Goal: Contribute content: Add original content to the website for others to see

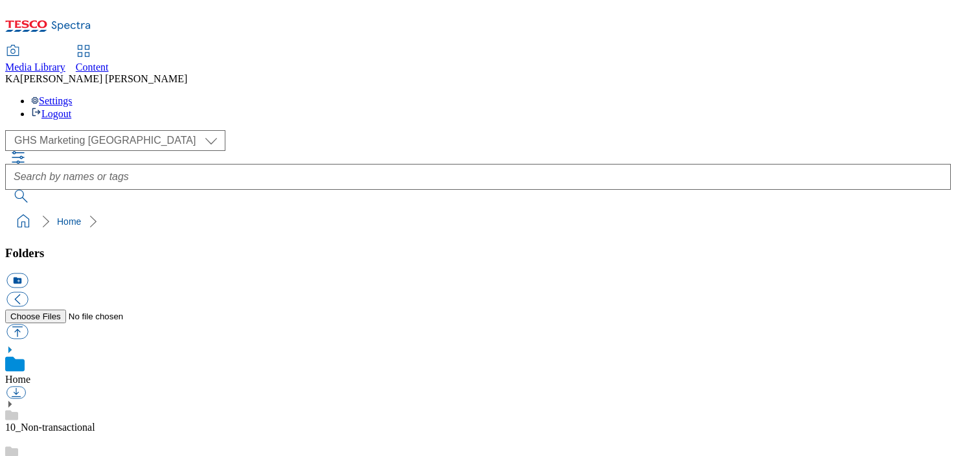
scroll to position [97, 0]
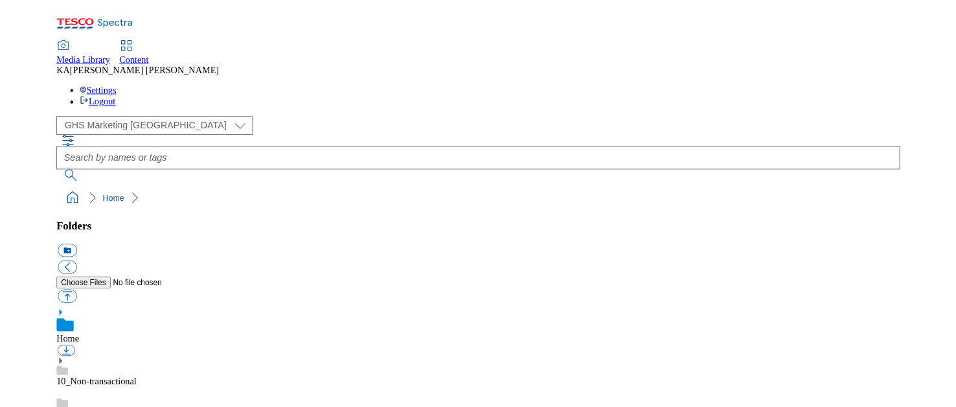
scroll to position [144, 0]
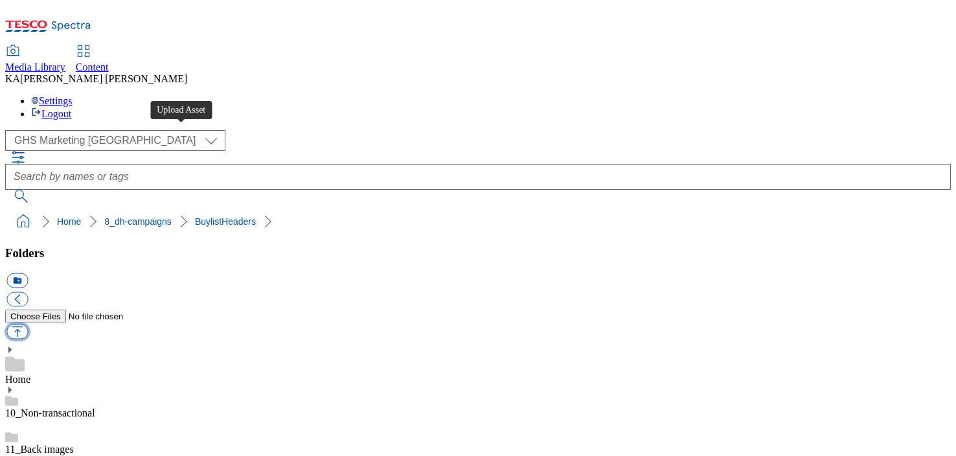
click at [28, 325] on button "button" at bounding box center [16, 332] width 21 height 15
type input "C:\fakepath\1751634414870-BLH_1184x333.png"
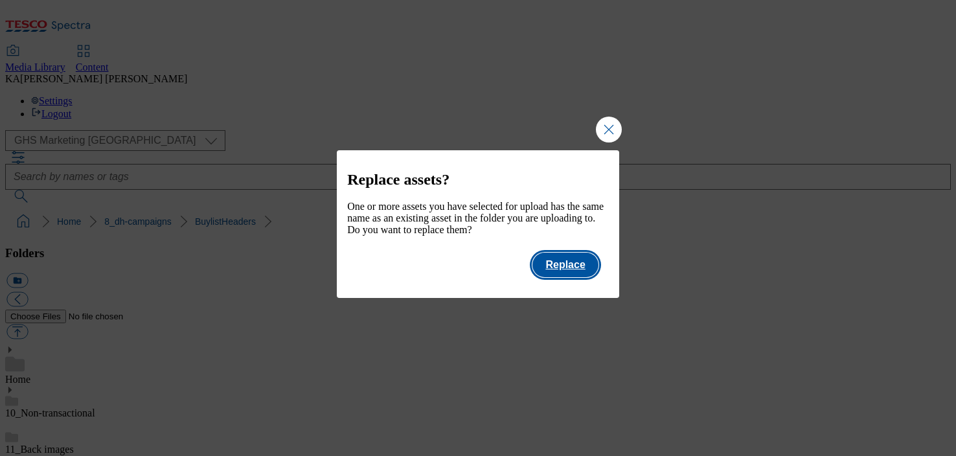
click at [572, 275] on button "Replace" at bounding box center [565, 265] width 65 height 25
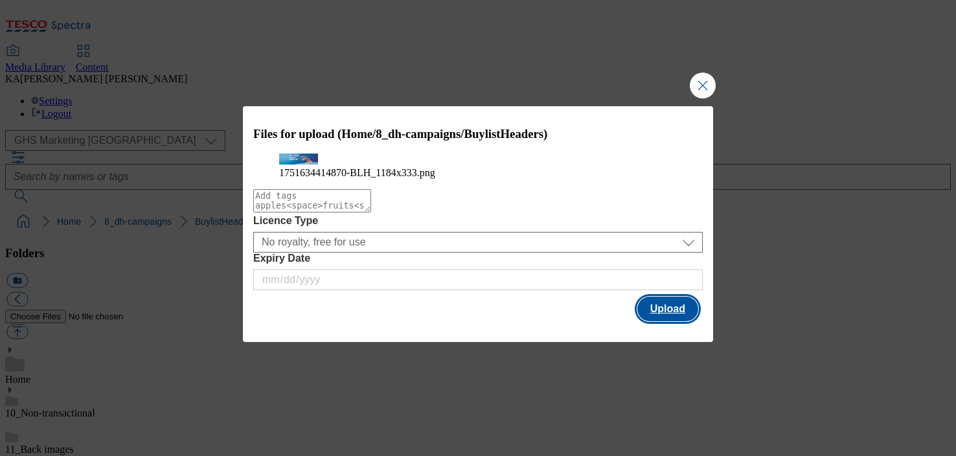
click at [660, 319] on button "Upload" at bounding box center [668, 309] width 61 height 25
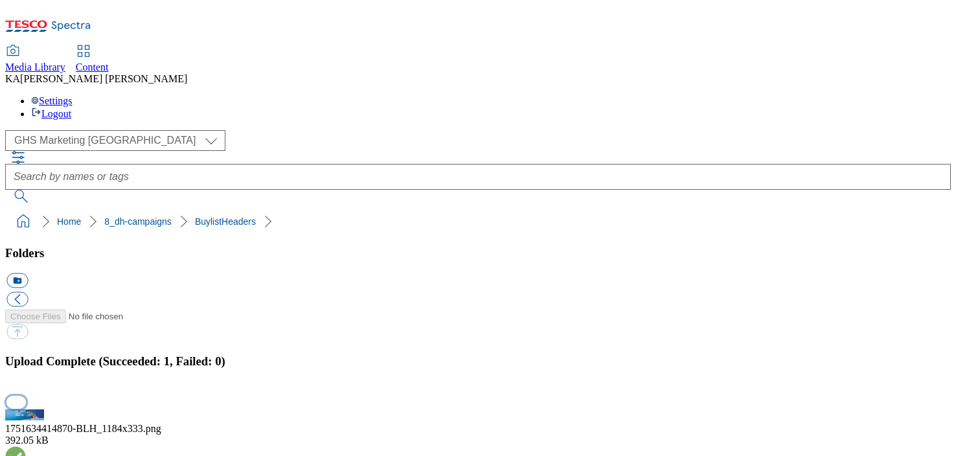
click at [26, 396] on button "button" at bounding box center [15, 402] width 19 height 12
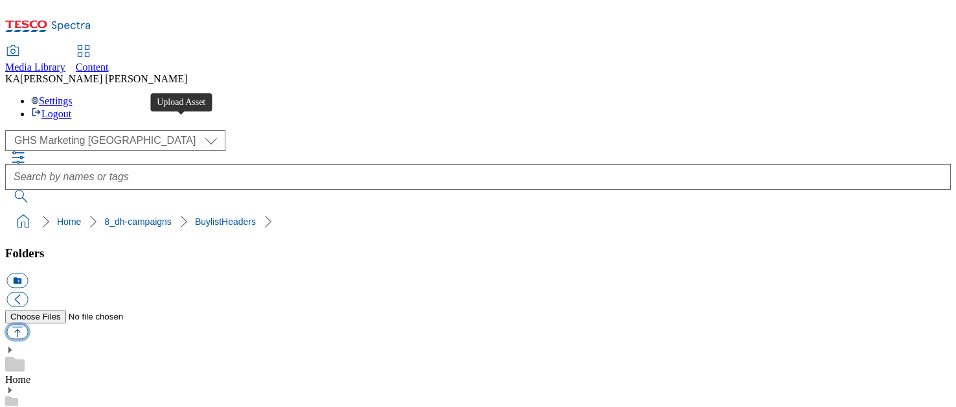
click at [28, 325] on button "button" at bounding box center [16, 332] width 21 height 15
type input "C:\fakepath\1756290734813-ad541815_Crodino_LegoBrand_H_1184x333_V3.jpg"
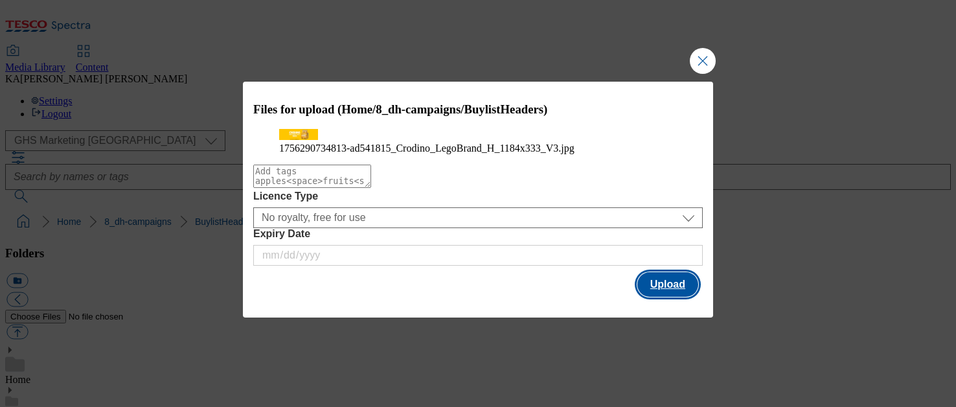
click at [658, 297] on button "Upload" at bounding box center [668, 284] width 61 height 25
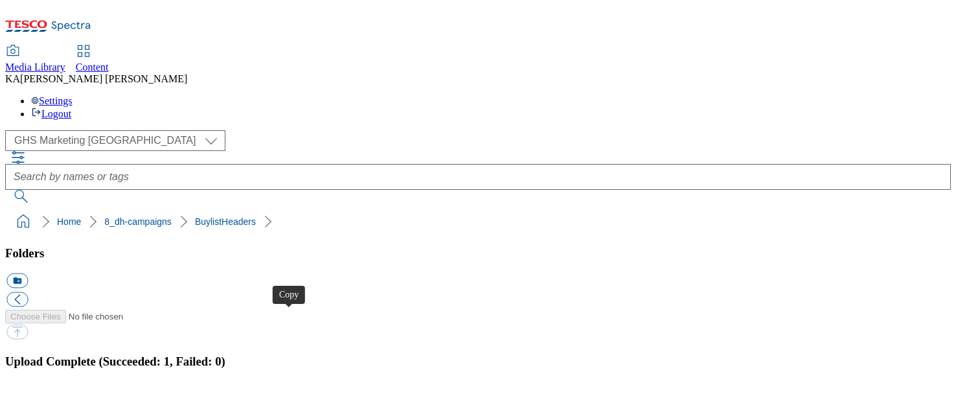
click at [26, 396] on button "button" at bounding box center [15, 402] width 19 height 12
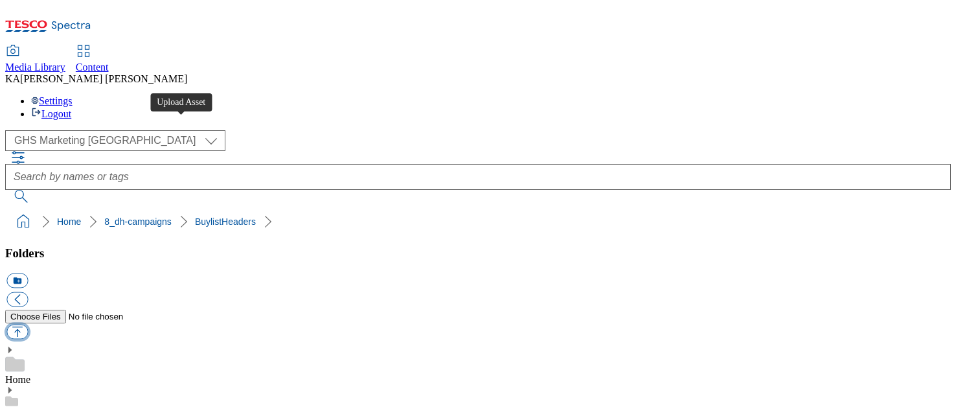
click at [28, 325] on button "button" at bounding box center [16, 332] width 21 height 15
type input "C:\fakepath\1755849658971-ad541802_Volvic_Legobrand_H_1184x333_V1.jpg"
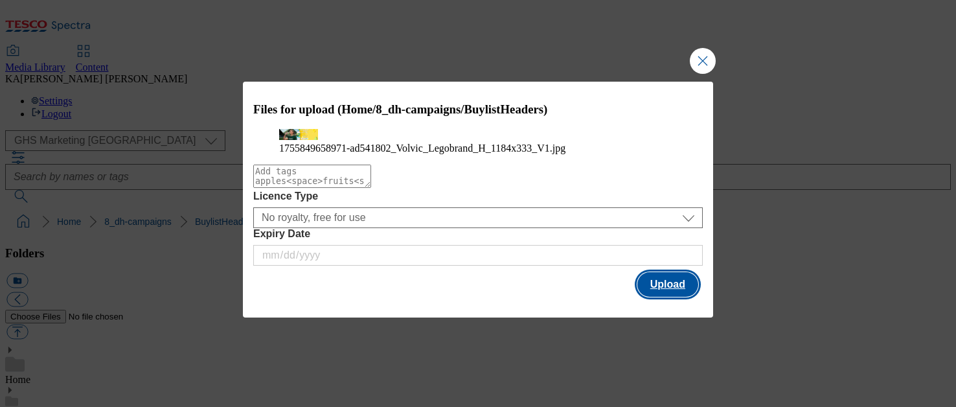
click at [678, 297] on button "Upload" at bounding box center [668, 284] width 61 height 25
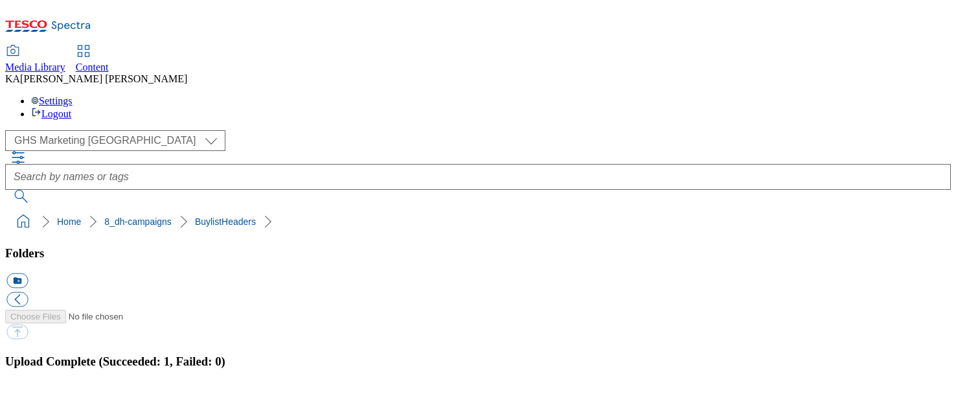
click at [26, 396] on button "button" at bounding box center [15, 402] width 19 height 12
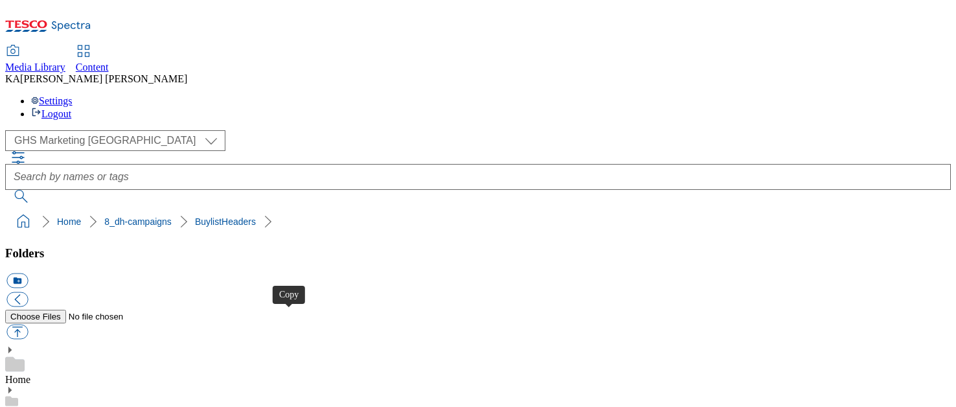
click at [28, 325] on button "button" at bounding box center [16, 332] width 21 height 15
type input "C:\fakepath\1755083508058-ad541586_Foxs_Legobrand_H_1184x333_V1.jpg"
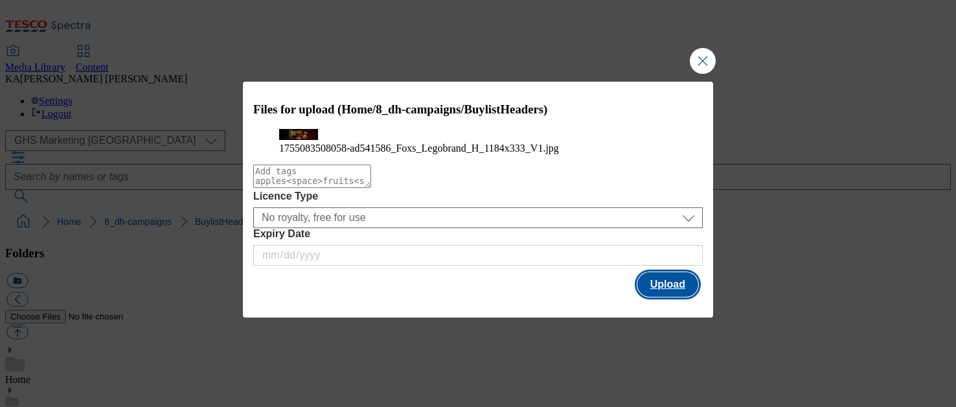
click at [676, 297] on button "Upload" at bounding box center [668, 284] width 61 height 25
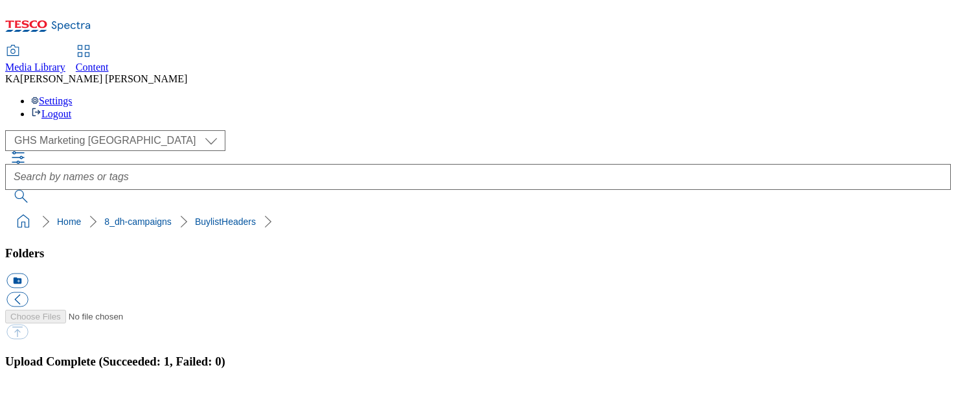
click at [26, 396] on button "button" at bounding box center [15, 402] width 19 height 12
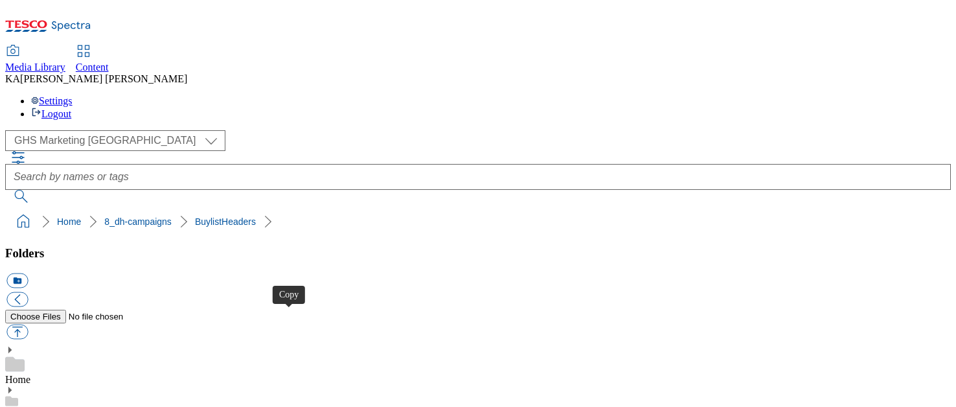
click at [28, 325] on button "button" at bounding box center [16, 332] width 21 height 15
type input "C:\fakepath\1756706657441-ad541482_Lindt_Excellence_LegoBrand_H_1184x333_V1.jpg"
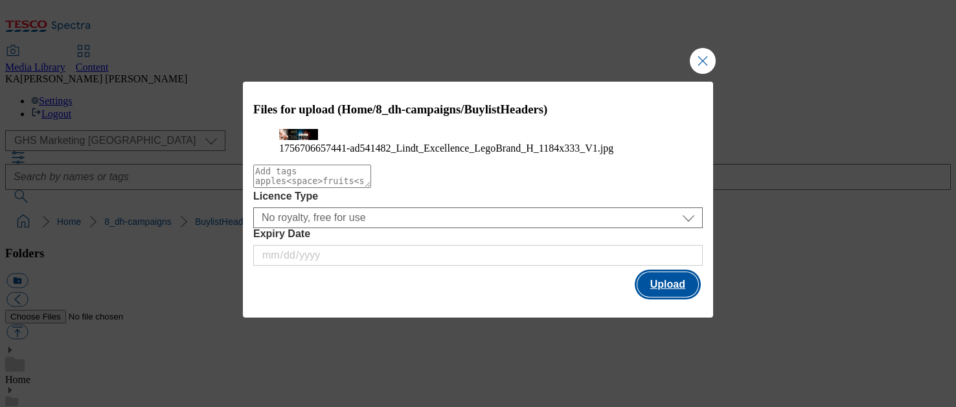
click at [665, 297] on button "Upload" at bounding box center [668, 284] width 61 height 25
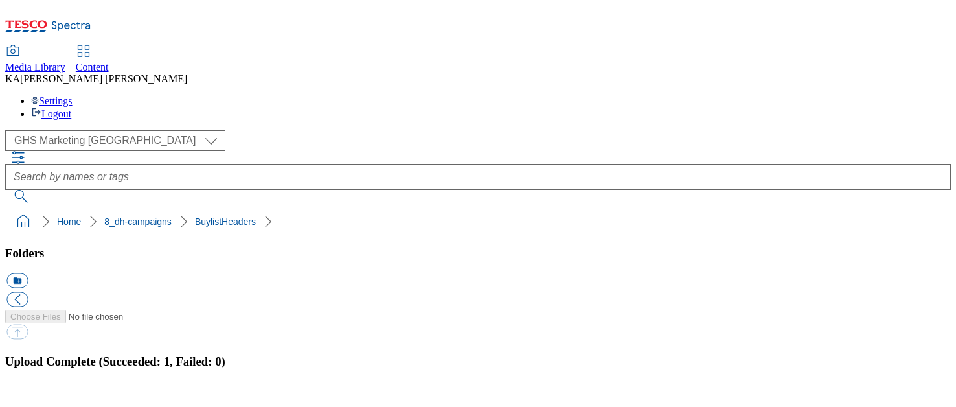
click at [26, 396] on button "button" at bounding box center [15, 402] width 19 height 12
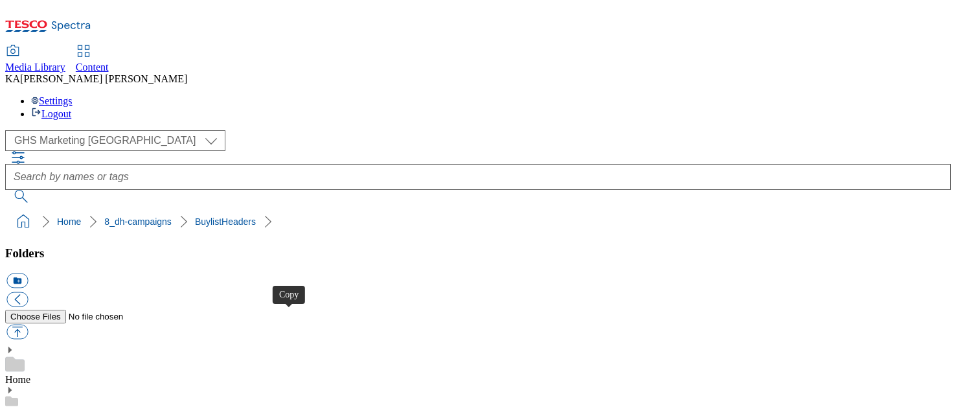
click at [28, 325] on button "button" at bounding box center [16, 332] width 21 height 15
type input "C:\fakepath\1755588566960-ad540066_Volvic_Legobrand_H_1184x333_V1.jpg"
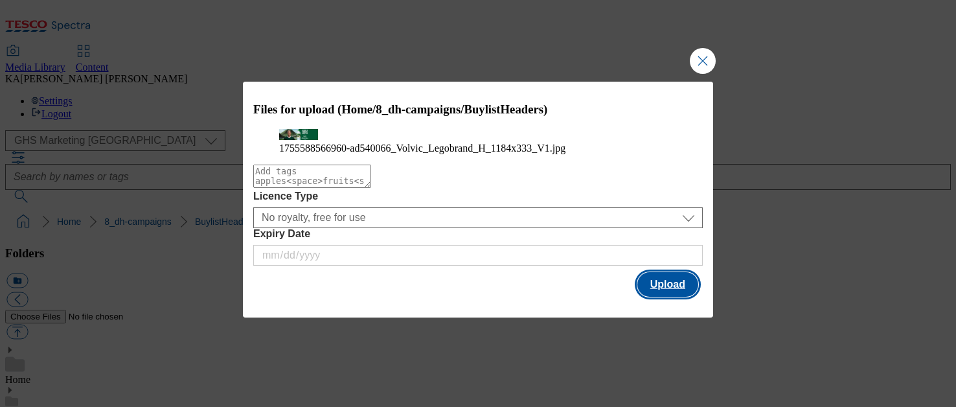
click at [671, 297] on button "Upload" at bounding box center [668, 284] width 61 height 25
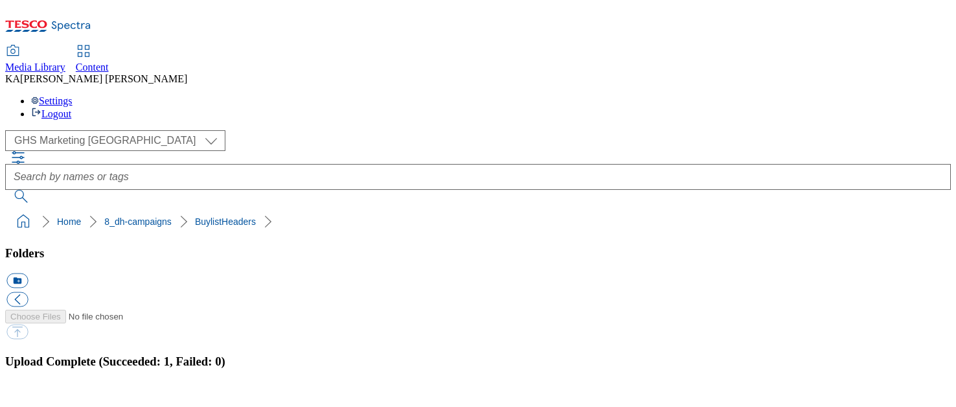
click at [26, 396] on button "button" at bounding box center [15, 402] width 19 height 12
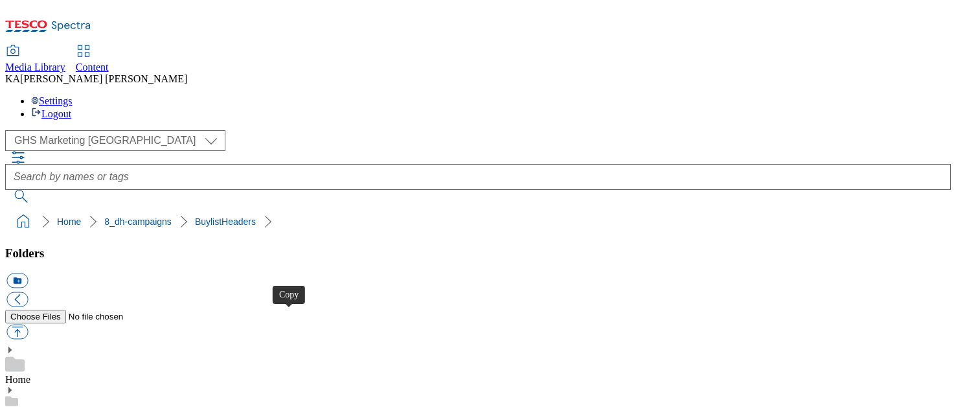
click at [181, 209] on ol "Home 8_dh-campaigns BuylistHeaders" at bounding box center [482, 221] width 938 height 25
click at [28, 325] on button "button" at bounding box center [16, 332] width 21 height 15
type input "C:\fakepath\1755518863452-ad541345_FXC_Bolney_Classic_LegoBrand_H_1184x333_V3.j…"
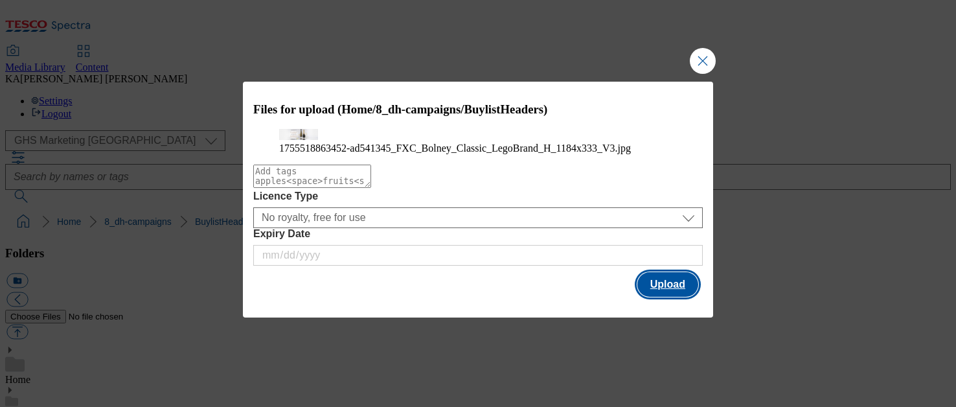
click at [659, 297] on button "Upload" at bounding box center [668, 284] width 61 height 25
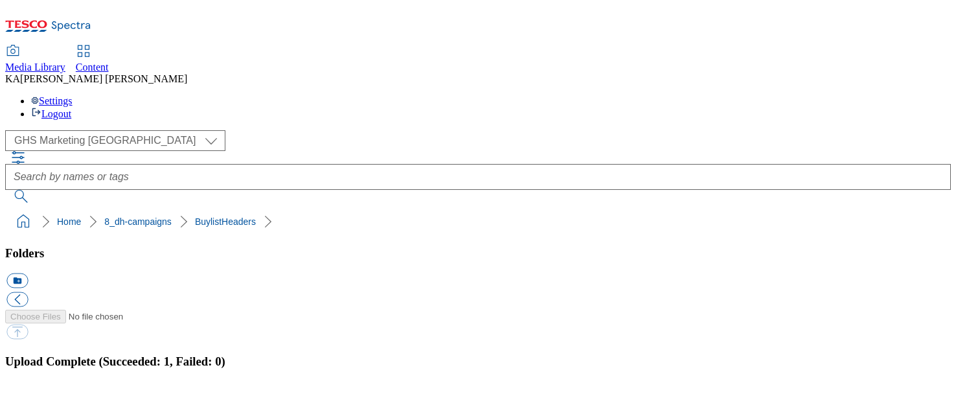
click at [26, 396] on button "button" at bounding box center [15, 402] width 19 height 12
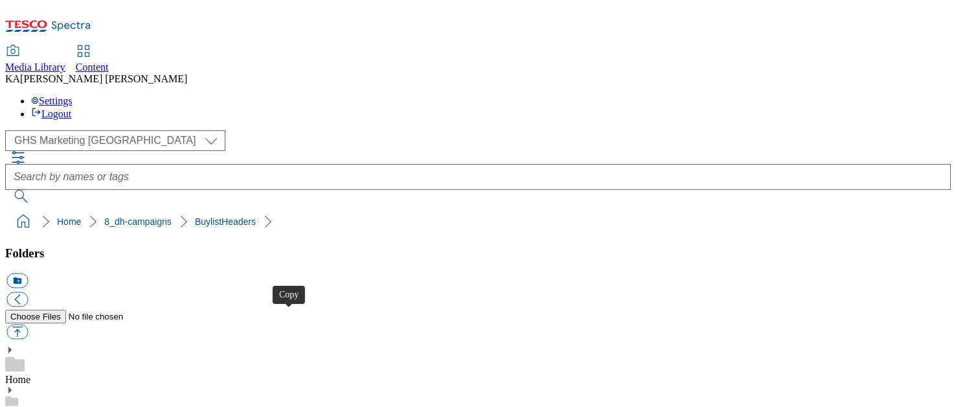
click at [179, 209] on ol "Home 8_dh-campaigns BuylistHeaders" at bounding box center [482, 221] width 938 height 25
click at [28, 325] on button "button" at bounding box center [16, 332] width 21 height 15
type input "C:\fakepath\1754036792796-Ad541584_Pepsi_Max_Legobrand_H_1184x333_V1.jpg"
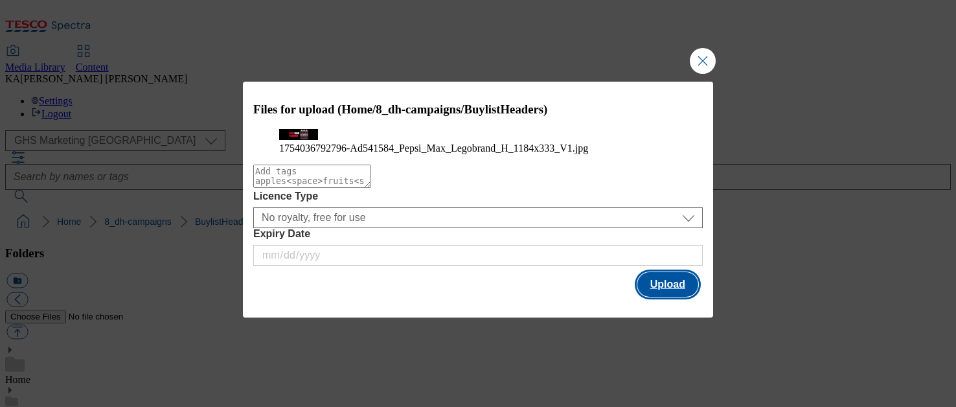
click at [656, 297] on button "Upload" at bounding box center [668, 284] width 61 height 25
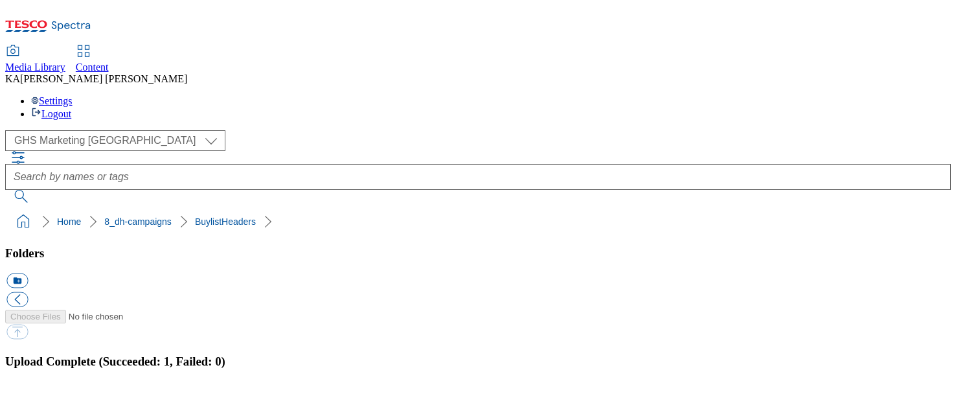
click at [26, 396] on button "button" at bounding box center [15, 402] width 19 height 12
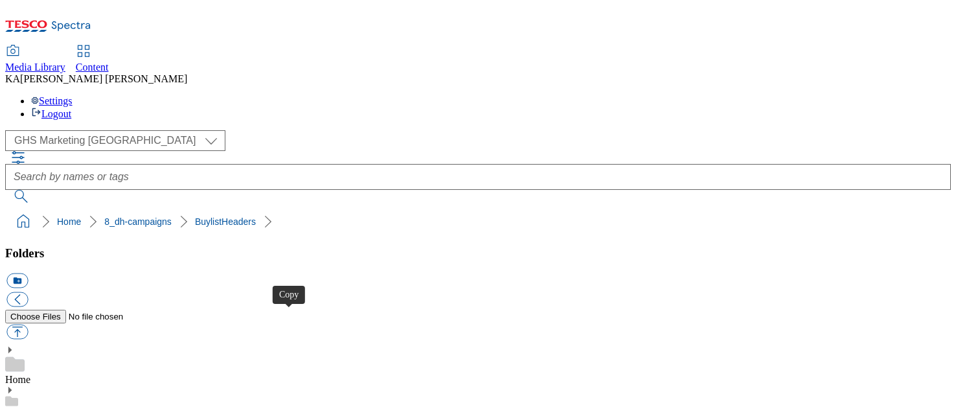
click at [28, 325] on button "button" at bounding box center [16, 332] width 21 height 15
type input "C:\fakepath\1756882447730-ad541738_Kelloggs_LegoBrand_H_1184X333_V2.jpg"
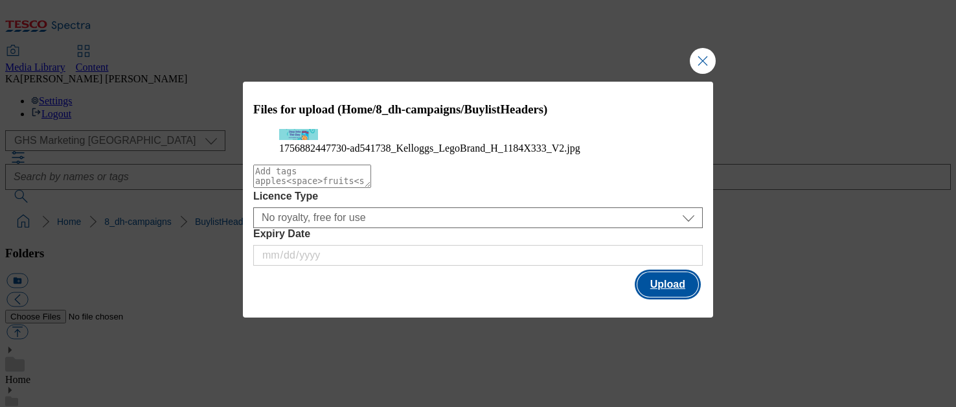
click at [660, 297] on button "Upload" at bounding box center [668, 284] width 61 height 25
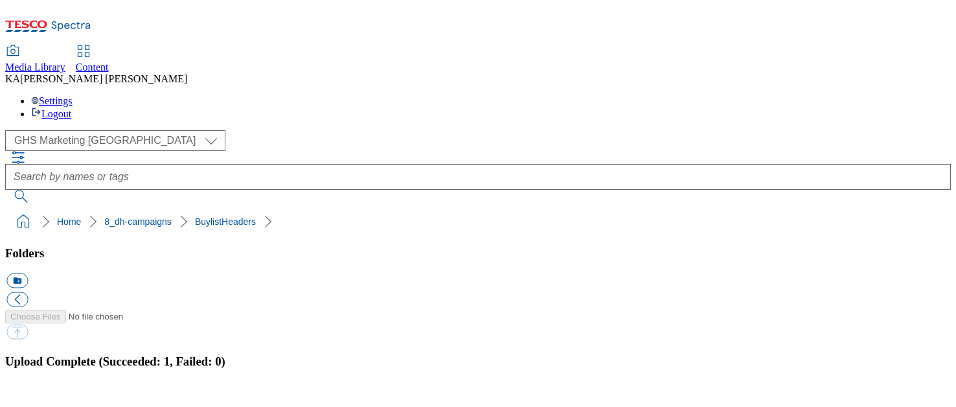
click at [26, 396] on button "button" at bounding box center [15, 402] width 19 height 12
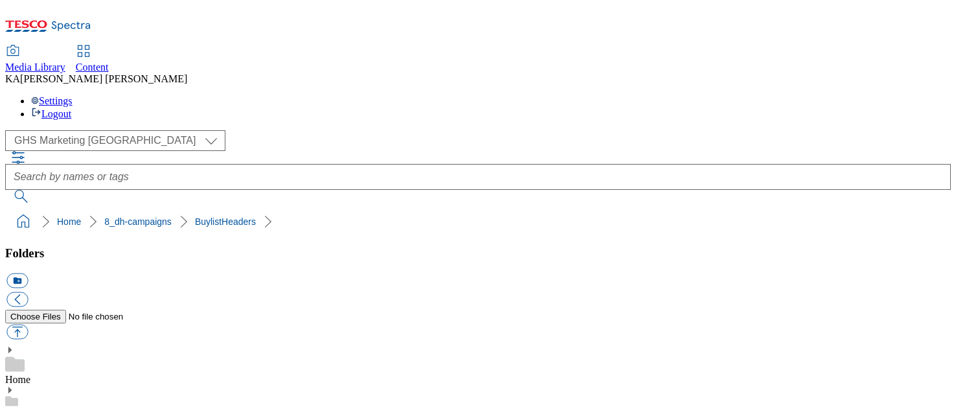
click at [28, 325] on button "button" at bounding box center [16, 332] width 21 height 15
type input "C:\fakepath\1756918237442-CCP_BLH.jpg"
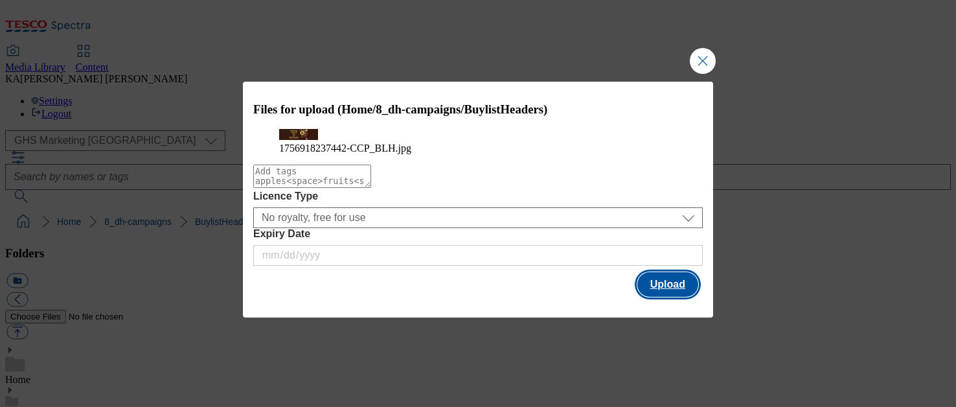
click at [656, 289] on button "Upload" at bounding box center [668, 284] width 61 height 25
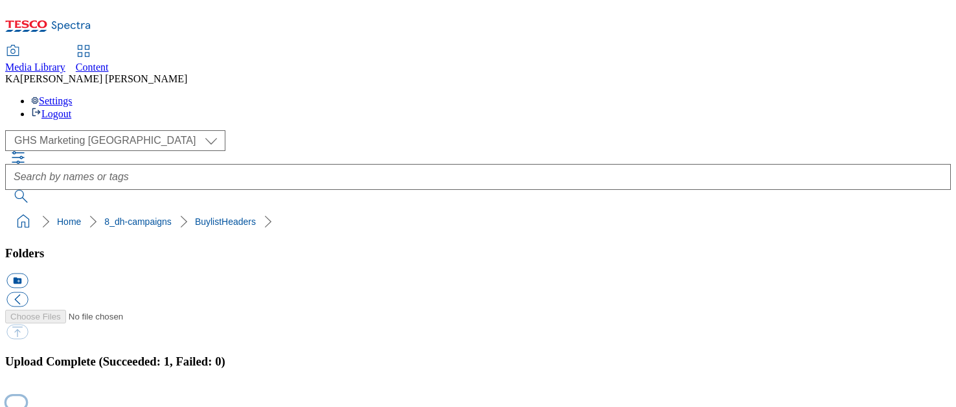
click at [26, 396] on button "button" at bounding box center [15, 402] width 19 height 12
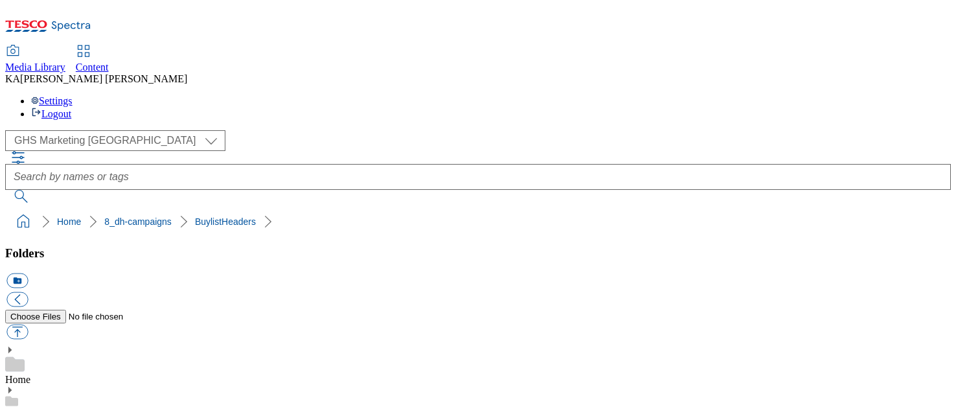
scroll to position [45, 0]
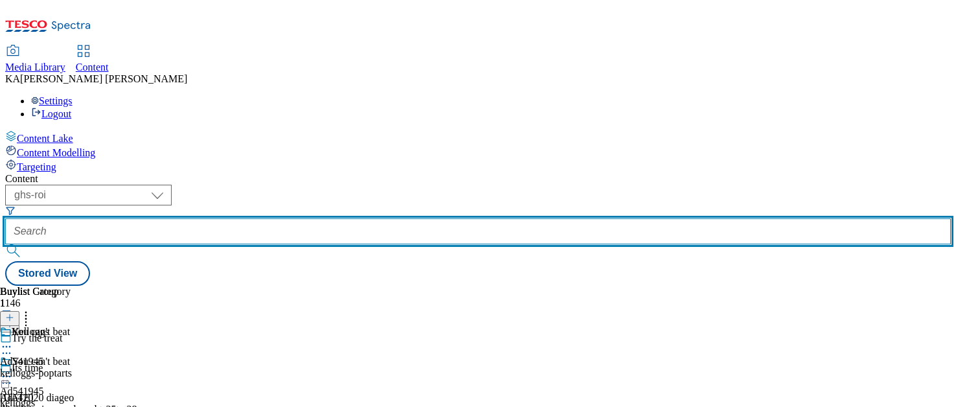
click at [293, 218] on input "text" at bounding box center [478, 231] width 946 height 26
paste input "[PERSON_NAME]-campari-[GEOGRAPHIC_DATA]-25tw29"
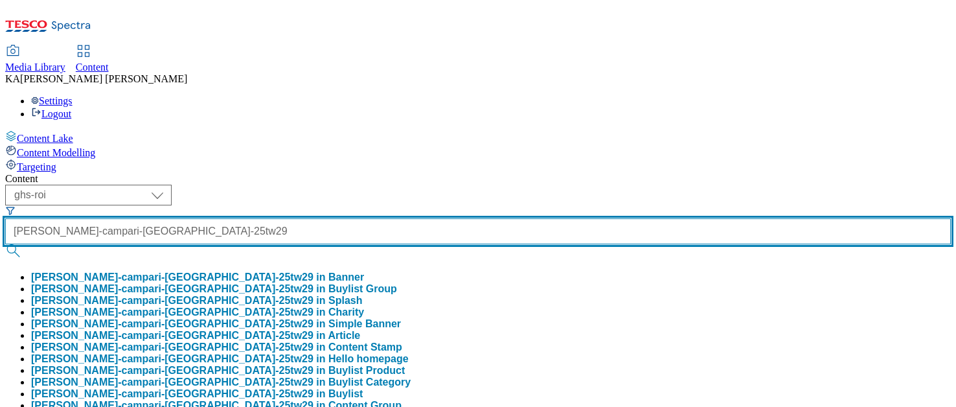
type input "[PERSON_NAME]-campari-[GEOGRAPHIC_DATA]-25tw29"
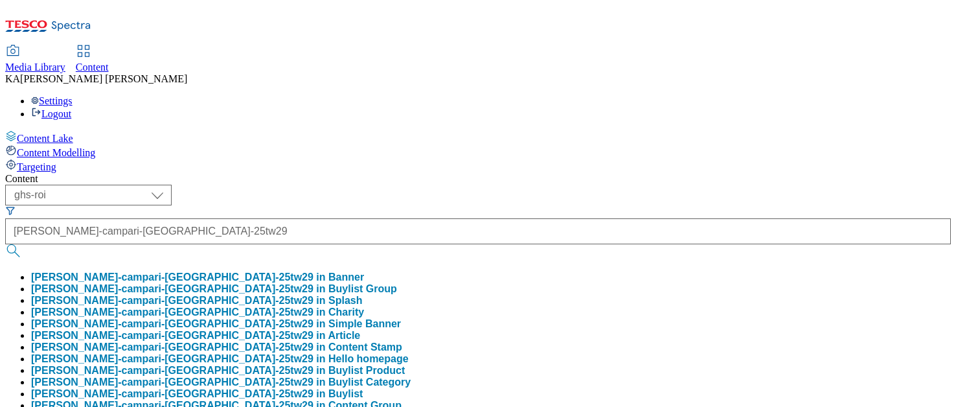
scroll to position [0, 0]
click at [293, 283] on button "[PERSON_NAME]-campari-[GEOGRAPHIC_DATA]-25tw29 in Buylist Group" at bounding box center [214, 289] width 366 height 12
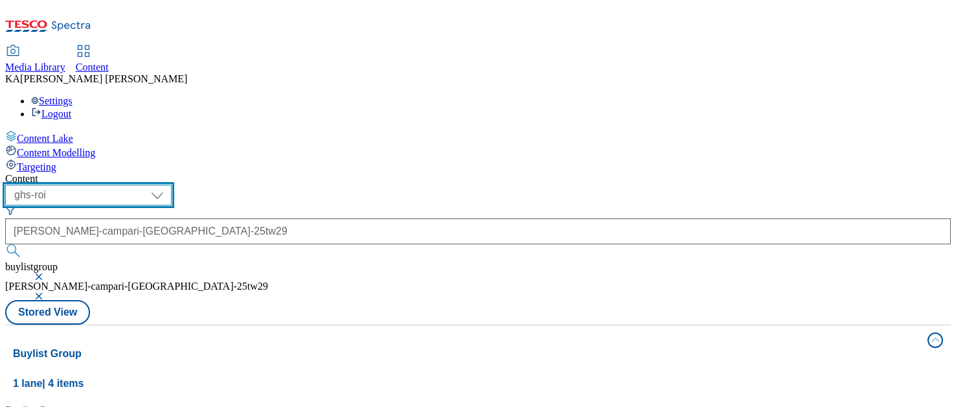
click at [172, 185] on select "ghs-roi ghs-[GEOGRAPHIC_DATA]" at bounding box center [88, 195] width 167 height 21
select select "ghs-[GEOGRAPHIC_DATA]"
click at [168, 185] on select "ghs-roi ghs-[GEOGRAPHIC_DATA]" at bounding box center [88, 195] width 167 height 21
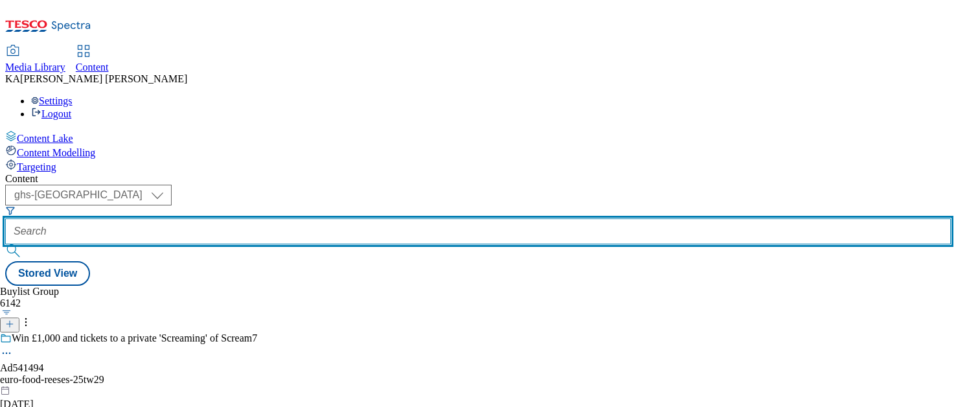
click at [303, 218] on input "text" at bounding box center [478, 231] width 946 height 26
paste input "[PERSON_NAME]-campari-[GEOGRAPHIC_DATA]-25tw29"
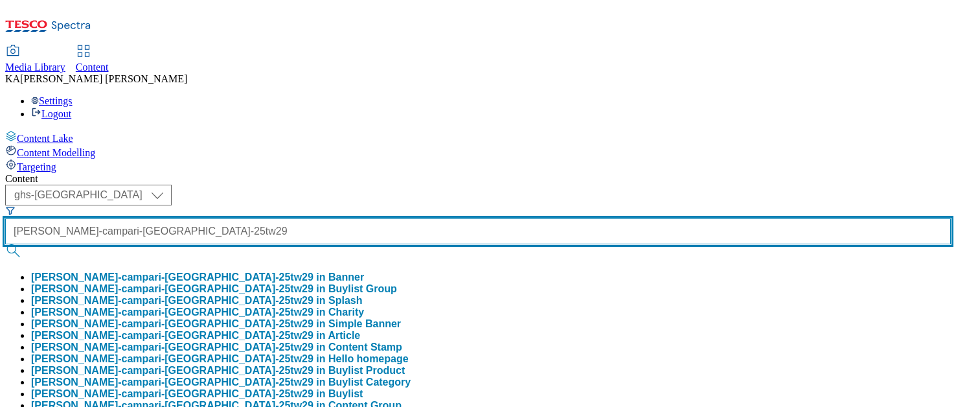
type input "[PERSON_NAME]-campari-[GEOGRAPHIC_DATA]-25tw29"
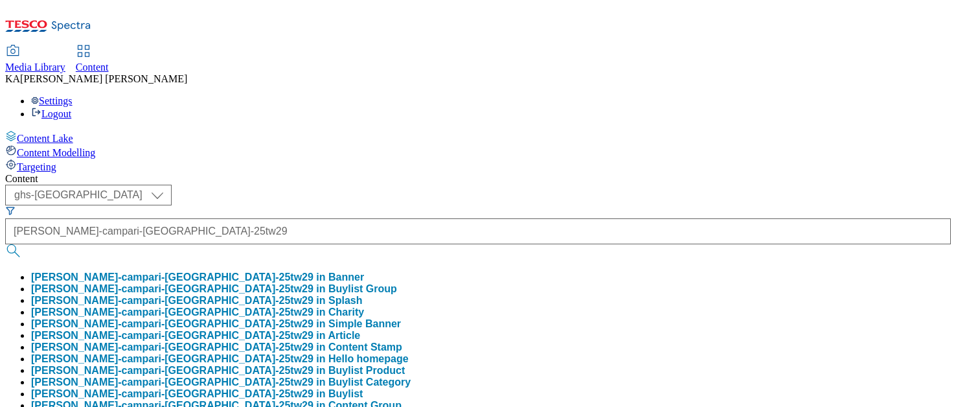
scroll to position [0, 0]
click at [297, 283] on button "[PERSON_NAME]-campari-[GEOGRAPHIC_DATA]-25tw29 in Buylist Group" at bounding box center [214, 289] width 366 height 12
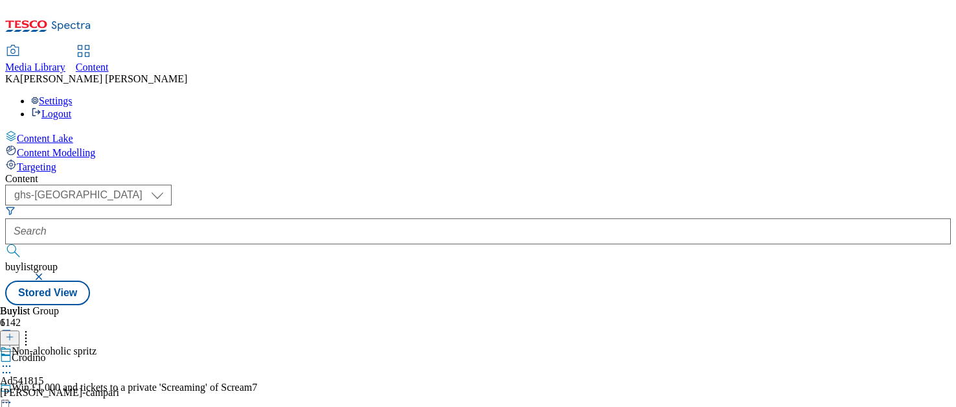
click at [13, 360] on icon at bounding box center [6, 366] width 13 height 13
click at [55, 389] on span "Edit" at bounding box center [47, 394] width 15 height 10
select select "tactical"
select select "supplier funded short term 1-3 weeks"
select select "dunnhumby"
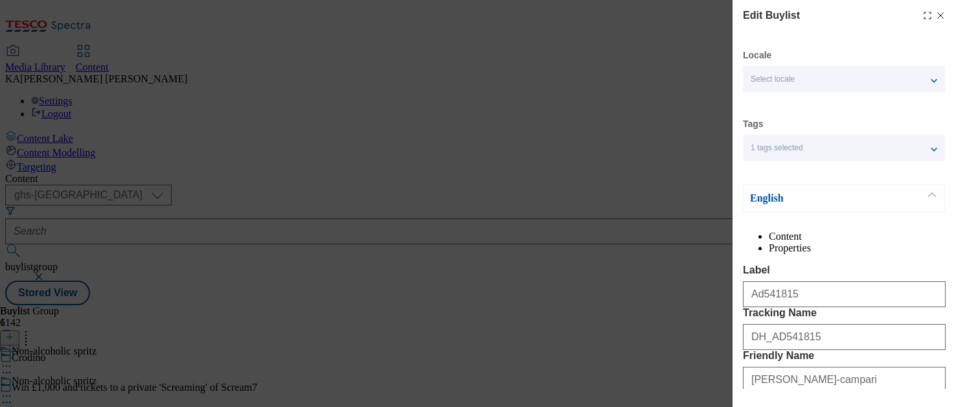
select select "Banner"
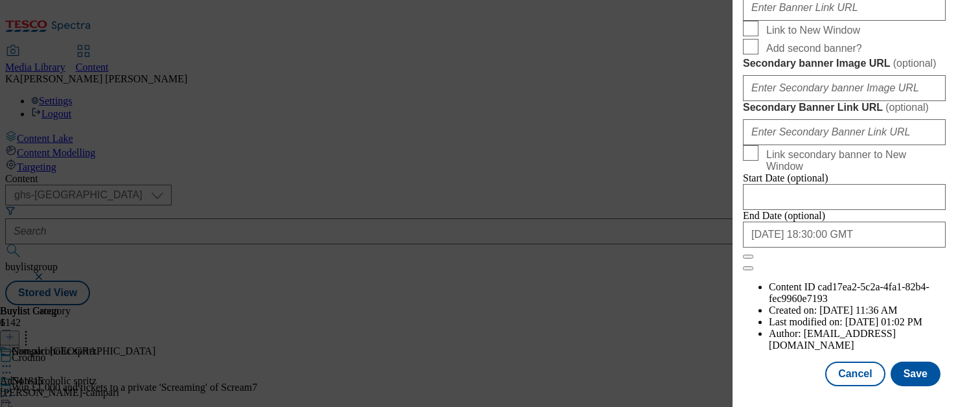
scroll to position [1205, 0]
paste input "[URL][DOMAIN_NAME]"
type input "[URL][DOMAIN_NAME]"
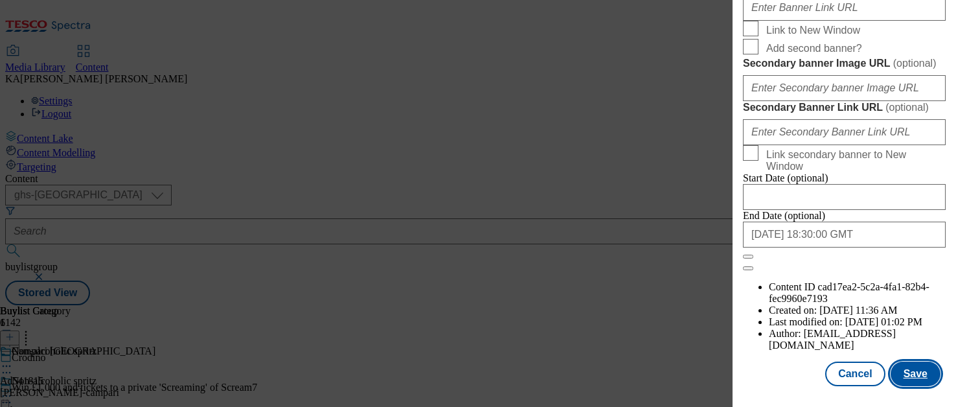
click at [905, 377] on button "Save" at bounding box center [916, 374] width 50 height 25
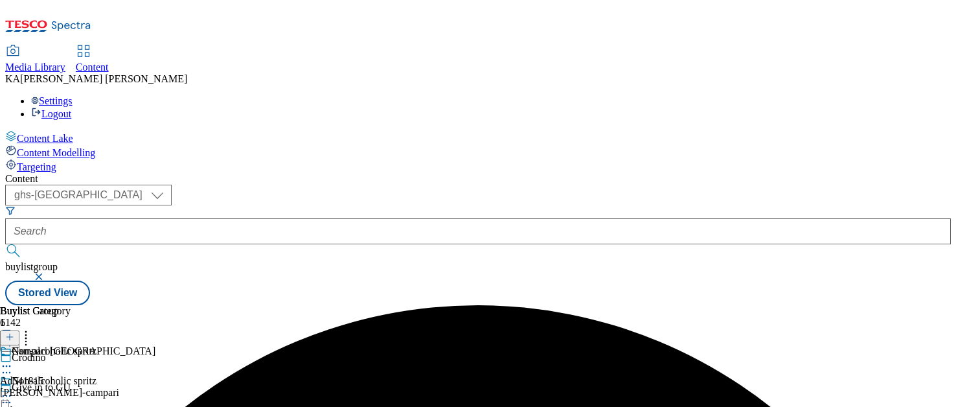
click at [13, 389] on icon at bounding box center [6, 395] width 13 height 13
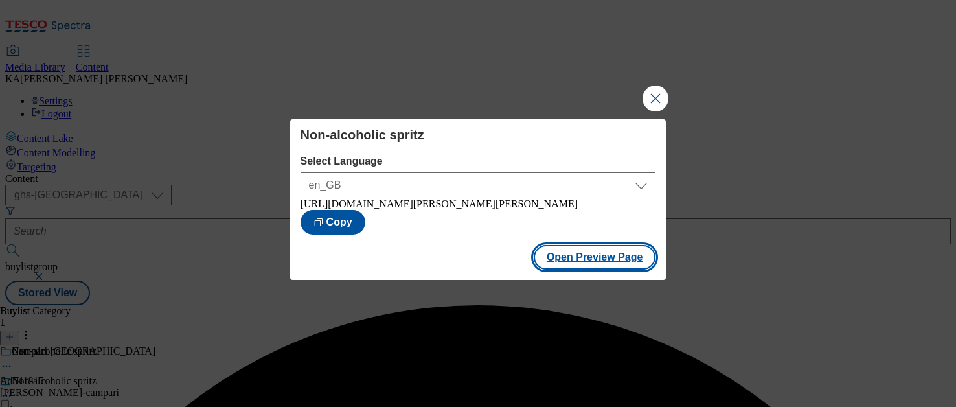
click at [551, 263] on button "Open Preview Page" at bounding box center [595, 257] width 122 height 25
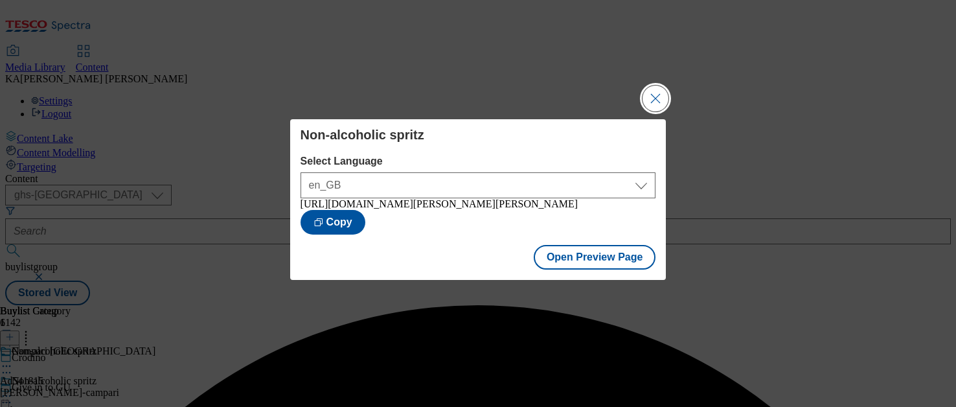
click at [656, 86] on button "Close Modal" at bounding box center [656, 99] width 26 height 26
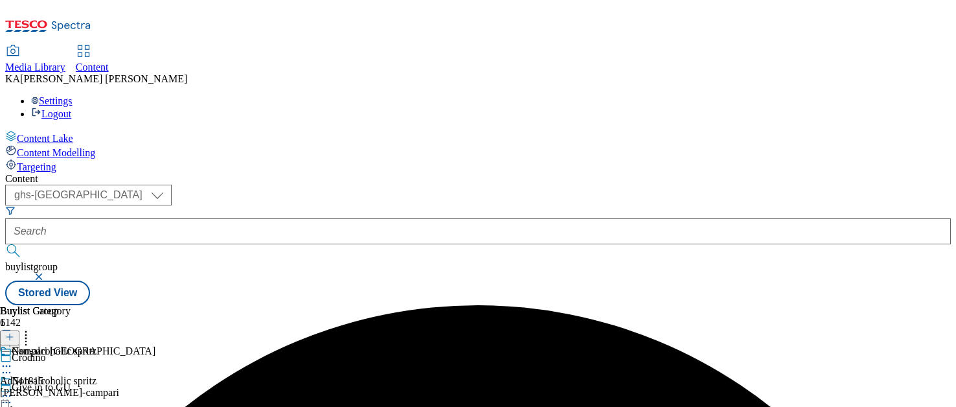
click at [13, 389] on icon at bounding box center [6, 395] width 13 height 13
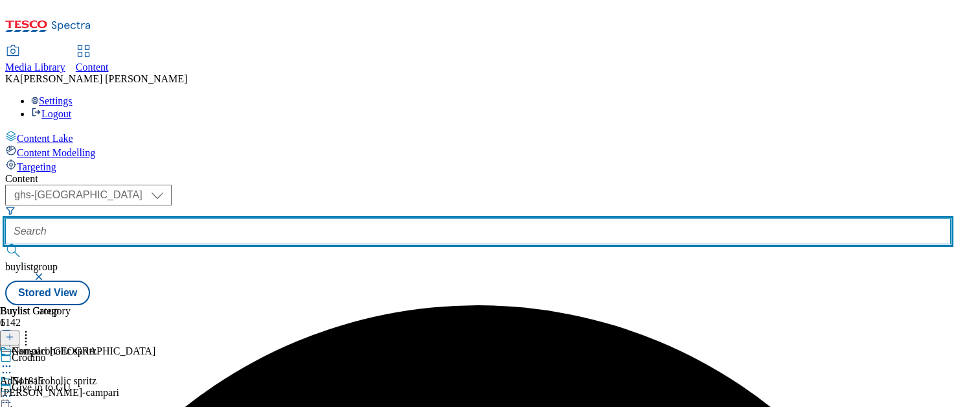
click at [288, 218] on input "text" at bounding box center [478, 231] width 946 height 26
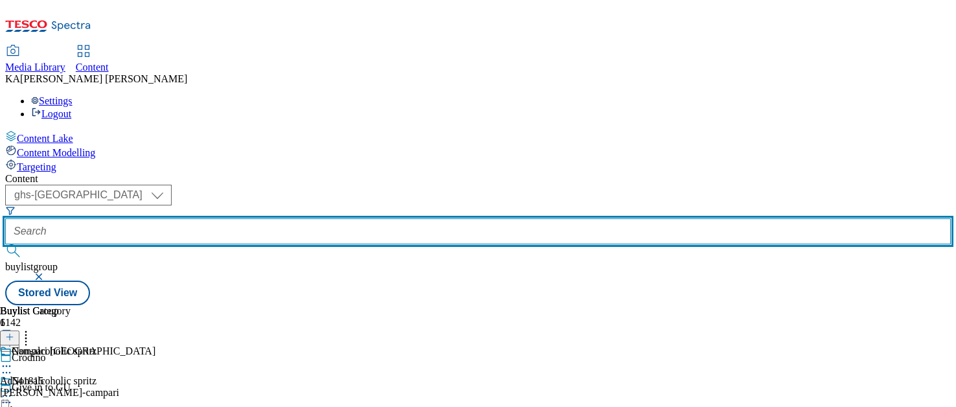
paste input "nutricia-volvic-drinks-25tw29"
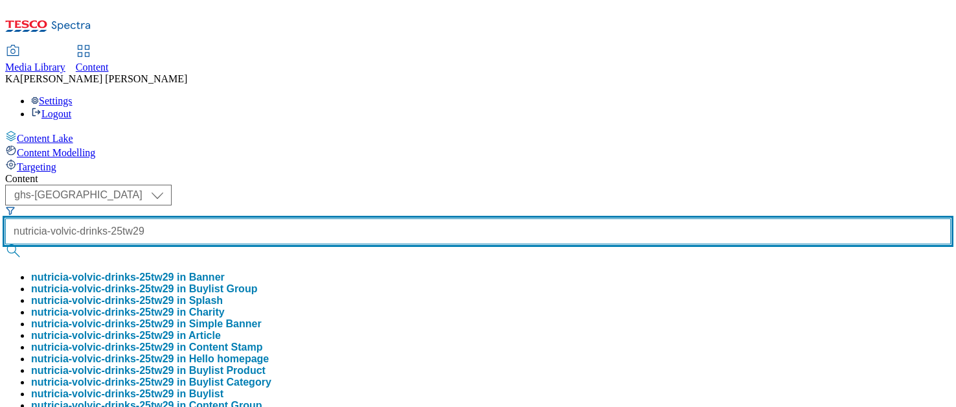
type input "nutricia-volvic-drinks-25tw29"
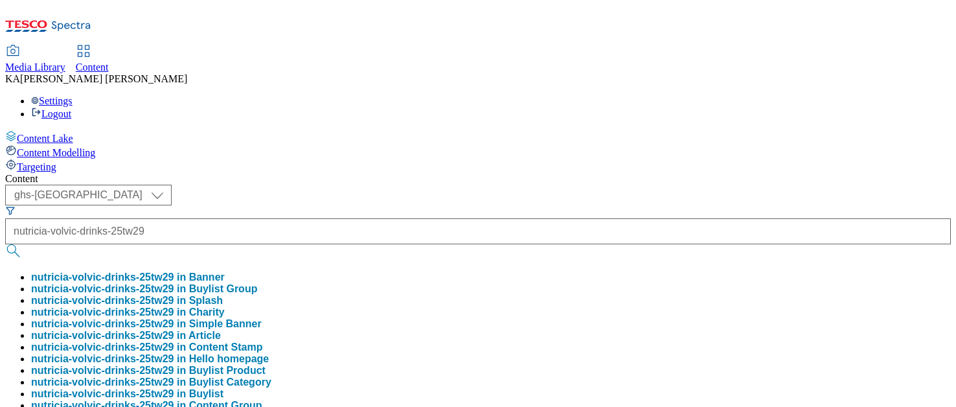
scroll to position [0, 0]
click at [257, 283] on button "nutricia-volvic-drinks-25tw29 in Buylist Group" at bounding box center [144, 289] width 226 height 12
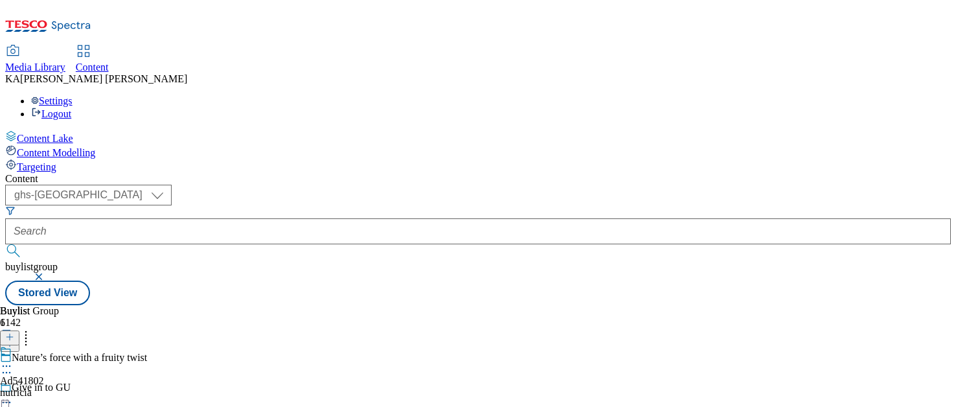
click at [13, 360] on icon at bounding box center [6, 366] width 13 height 13
click at [55, 389] on span "Edit" at bounding box center [47, 394] width 15 height 10
select select "tactical"
select select "supplier funded short term 1-3 weeks"
select select "dunnhumby"
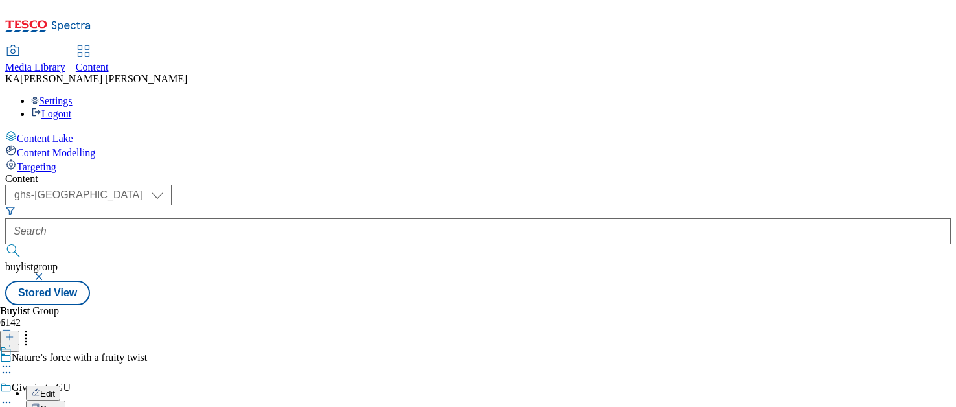
select select "Banner"
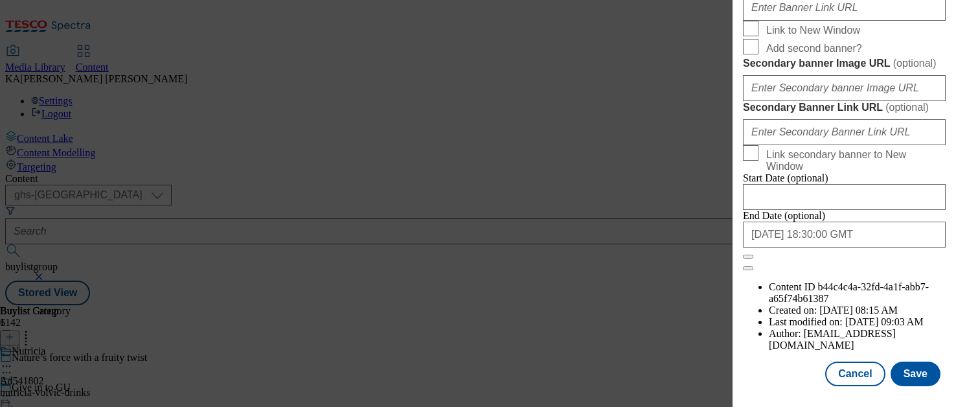
scroll to position [1247, 0]
paste input "nutricia-volvic-drinks-25tw29"
type input "nutricia-volvic-drinks-25tw29"
drag, startPoint x: 860, startPoint y: 188, endPoint x: 736, endPoint y: 179, distance: 124.7
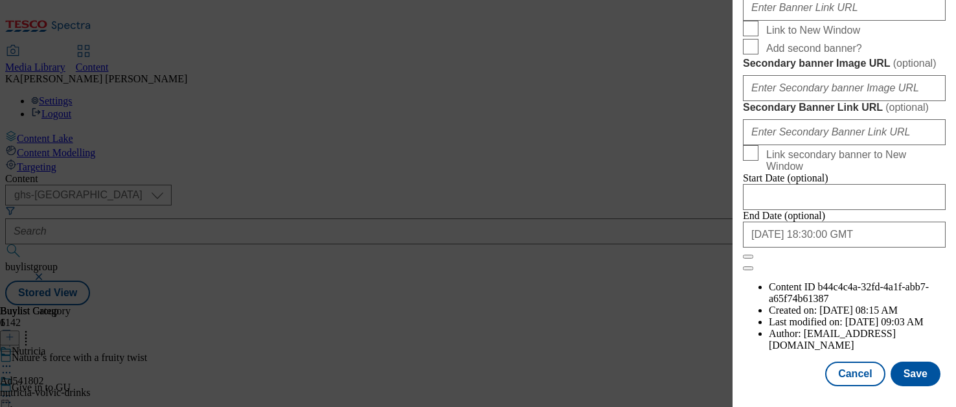
click at [736, 179] on div "Edit Buylist Locale Select locale English Welsh Tags 1 tags selected fnf market…" at bounding box center [845, 194] width 224 height 389
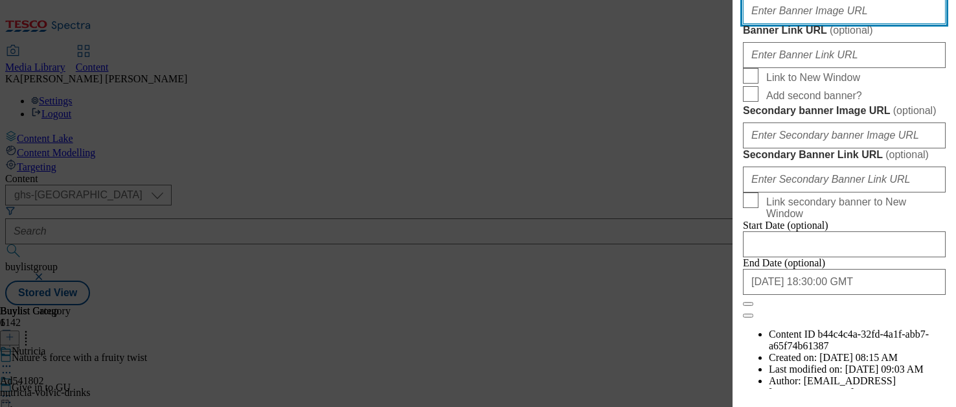
scroll to position [1109, 0]
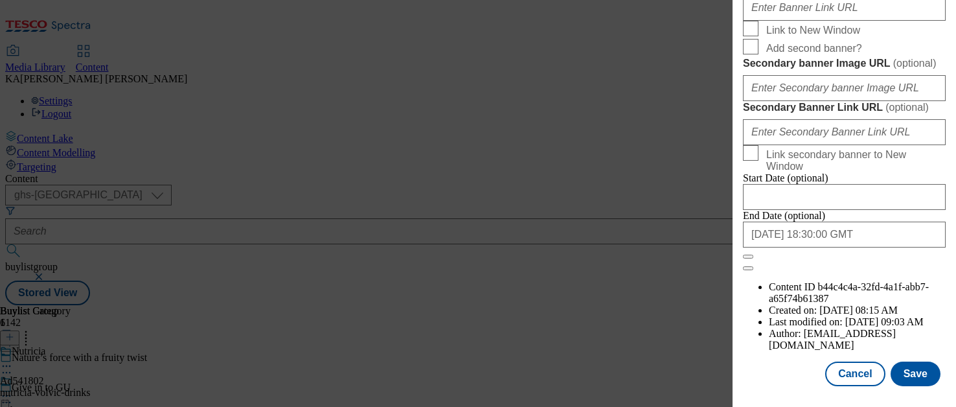
paste input "[URL][DOMAIN_NAME]"
type input "[URL][DOMAIN_NAME]"
click at [906, 371] on button "Save" at bounding box center [916, 374] width 50 height 25
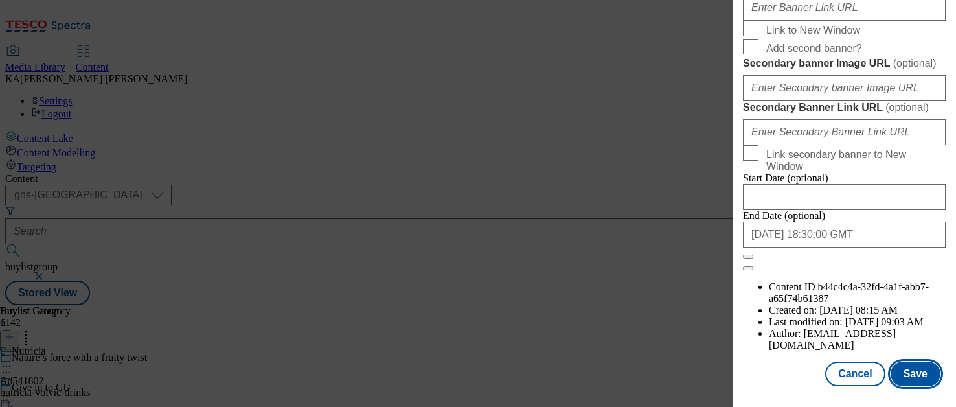
scroll to position [0, 0]
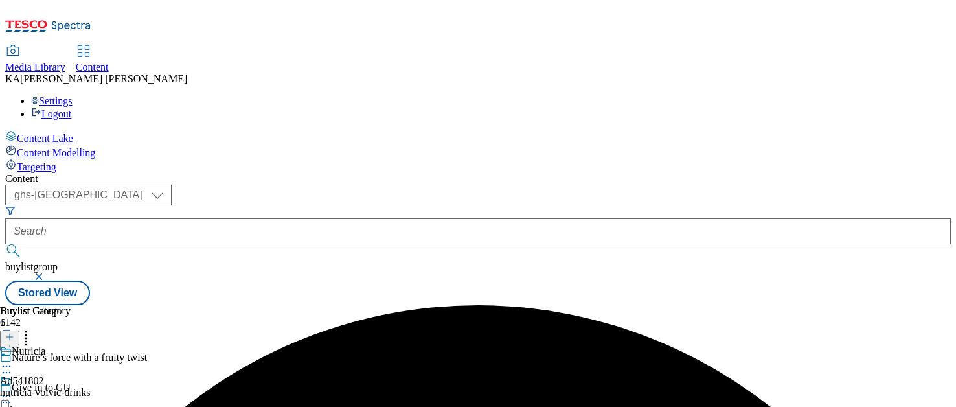
click at [13, 389] on icon at bounding box center [6, 395] width 13 height 13
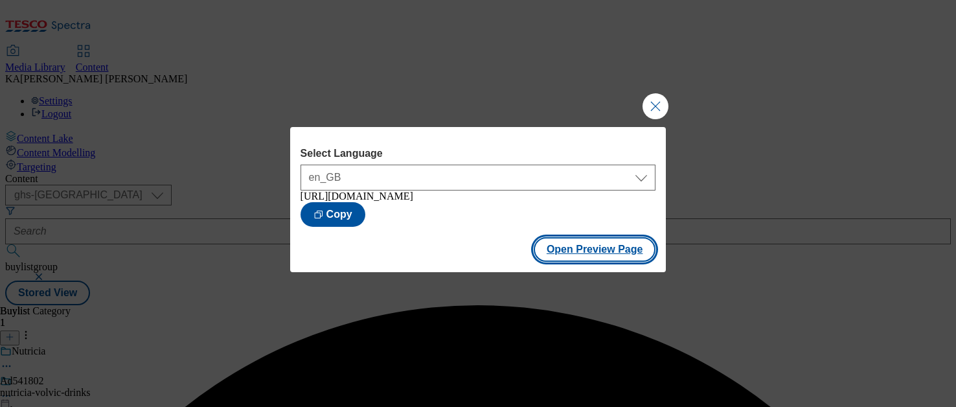
click at [571, 262] on button "Open Preview Page" at bounding box center [595, 249] width 122 height 25
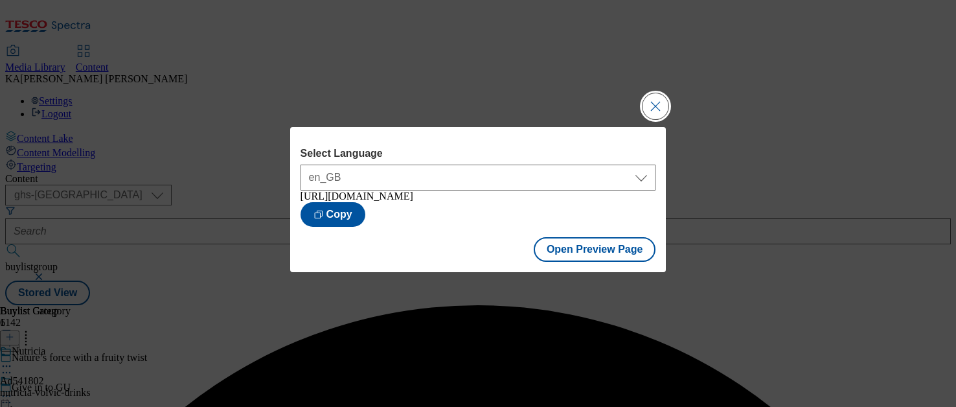
click at [656, 104] on button "Close Modal" at bounding box center [656, 106] width 26 height 26
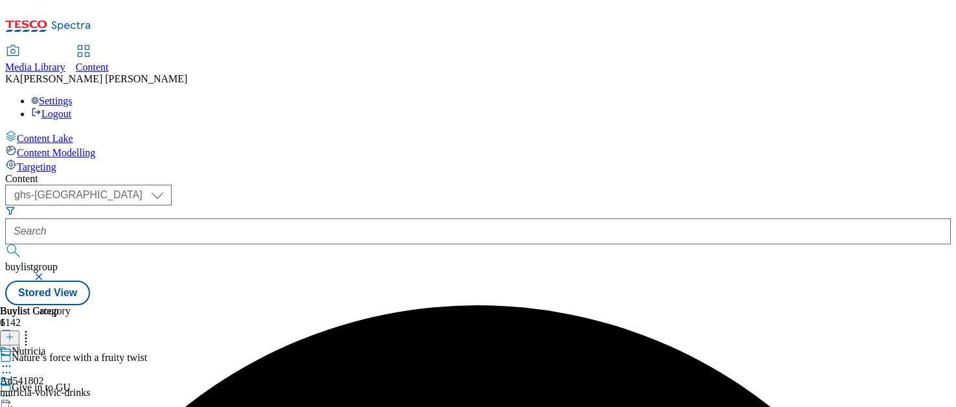
click at [13, 389] on icon at bounding box center [6, 395] width 13 height 13
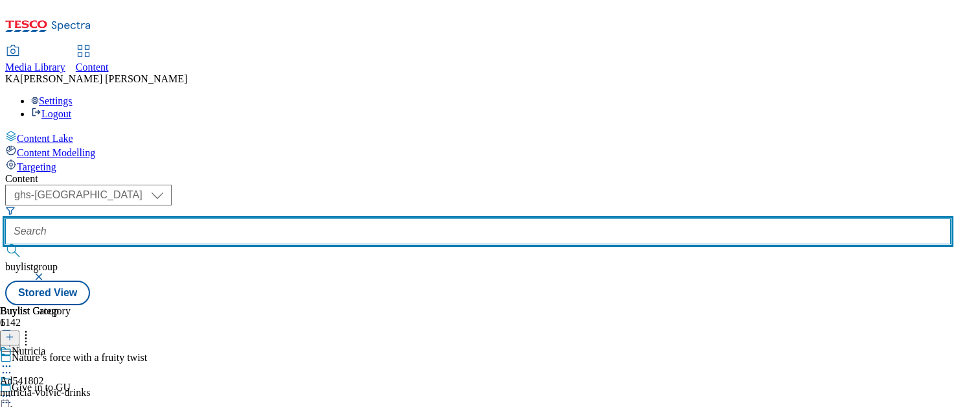
click at [280, 218] on input "text" at bounding box center [478, 231] width 946 height 26
paste input "foxs-biscuits-cookies-25tw29"
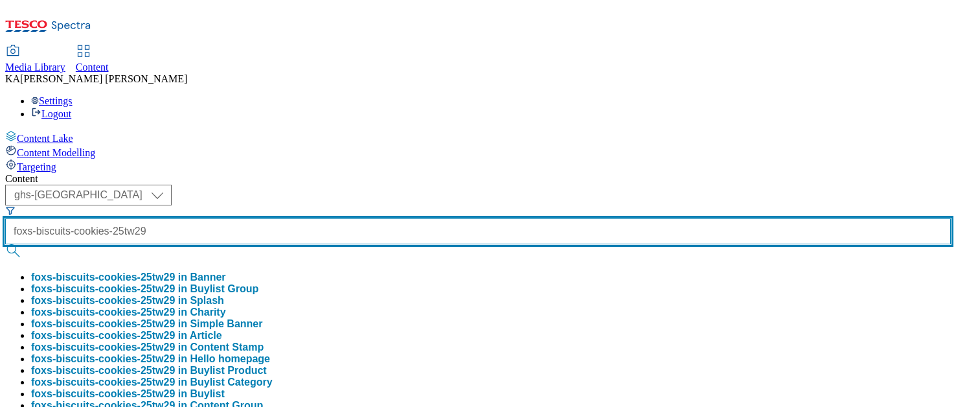
scroll to position [0, 25]
type input "foxs-biscuits-cookies-25tw29"
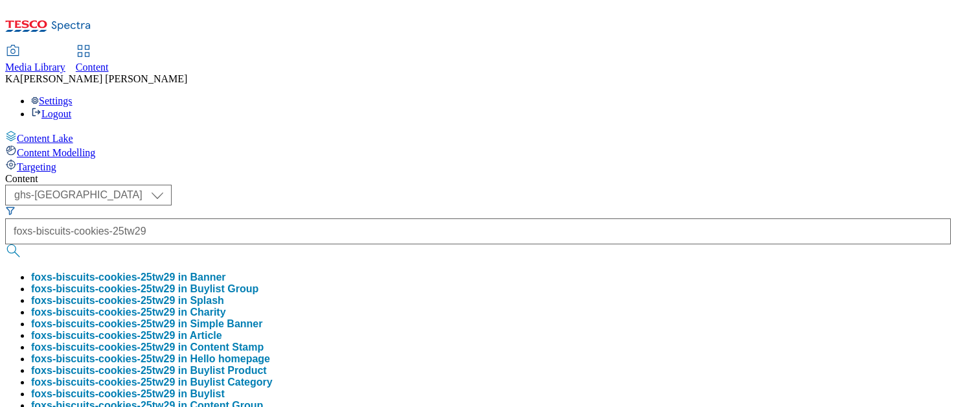
scroll to position [0, 0]
click at [259, 283] on button "foxs-biscuits-cookies-25tw29 in Buylist Group" at bounding box center [144, 289] width 227 height 12
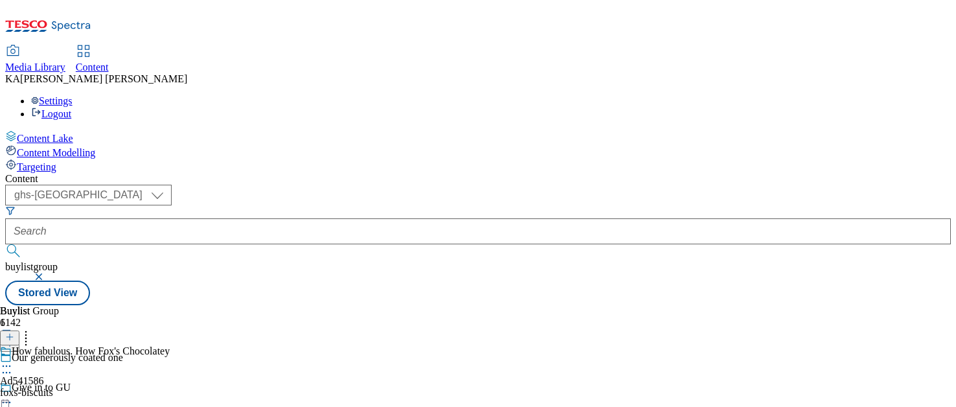
click at [13, 360] on icon at bounding box center [6, 366] width 13 height 13
click at [55, 389] on span "Edit" at bounding box center [47, 394] width 15 height 10
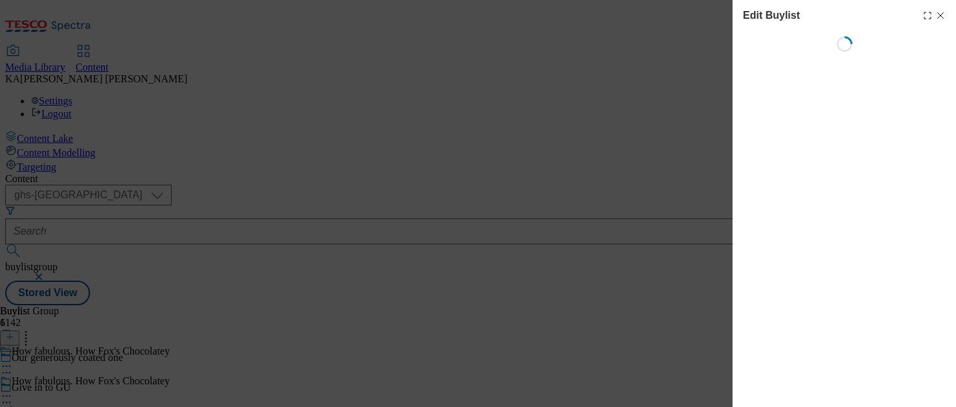
select select "tactical"
select select "supplier funded short term 1-3 weeks"
select select "dunnhumby"
select select "Banner"
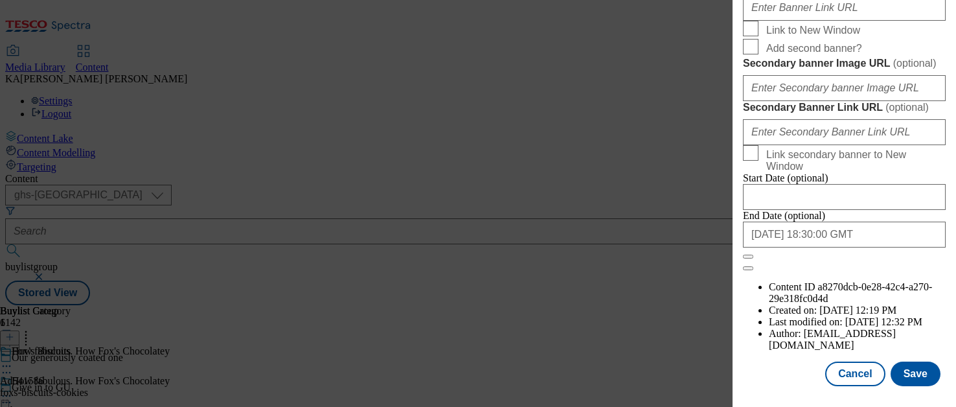
scroll to position [1182, 0]
paste input "[URL][DOMAIN_NAME]"
type input "[URL][DOMAIN_NAME]"
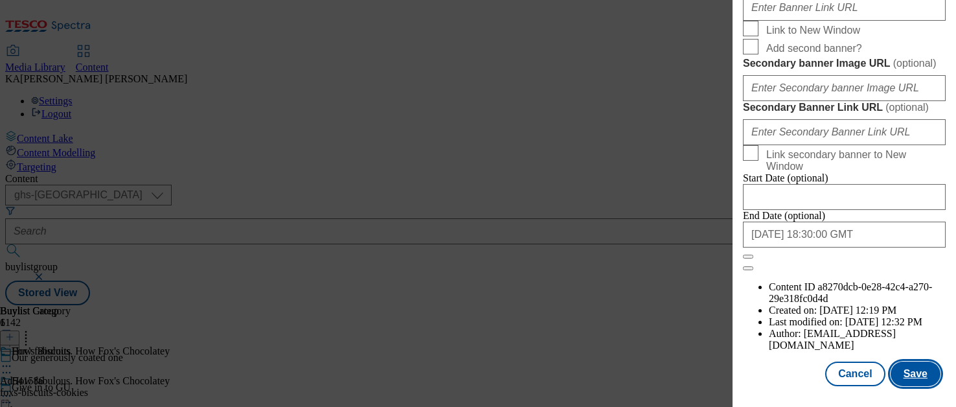
click at [908, 372] on button "Save" at bounding box center [916, 374] width 50 height 25
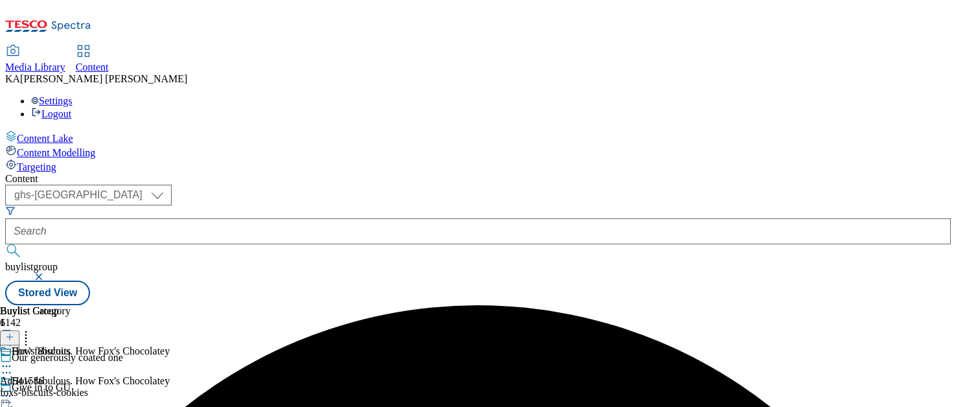
click at [13, 389] on icon at bounding box center [6, 395] width 13 height 13
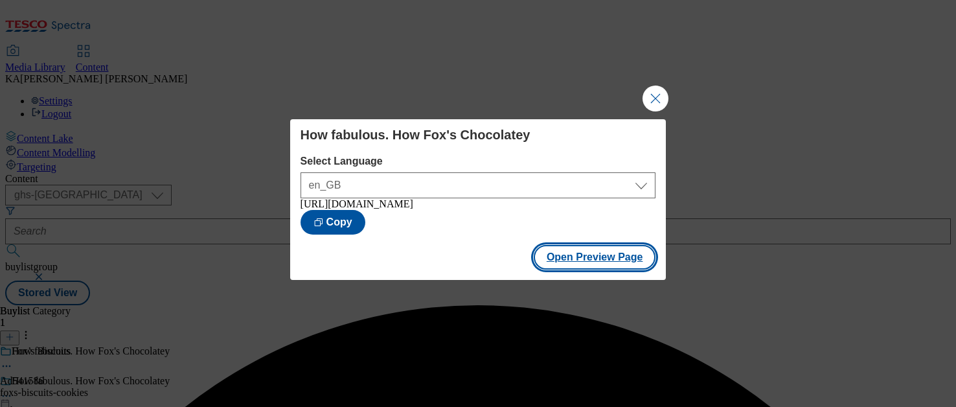
click at [570, 269] on button "Open Preview Page" at bounding box center [595, 257] width 122 height 25
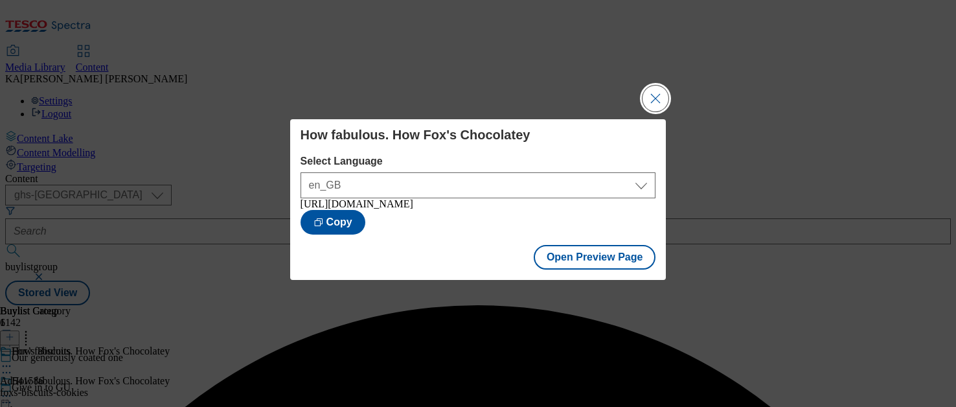
click at [653, 98] on button "Close Modal" at bounding box center [656, 99] width 26 height 26
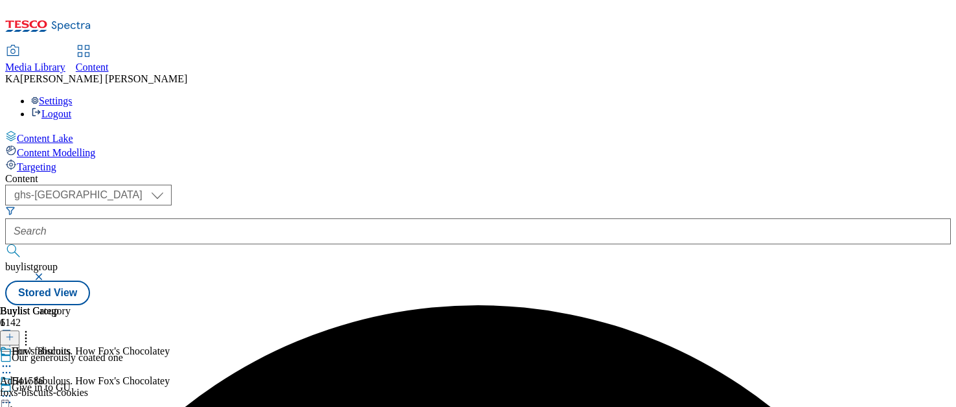
click at [13, 389] on icon at bounding box center [6, 395] width 13 height 13
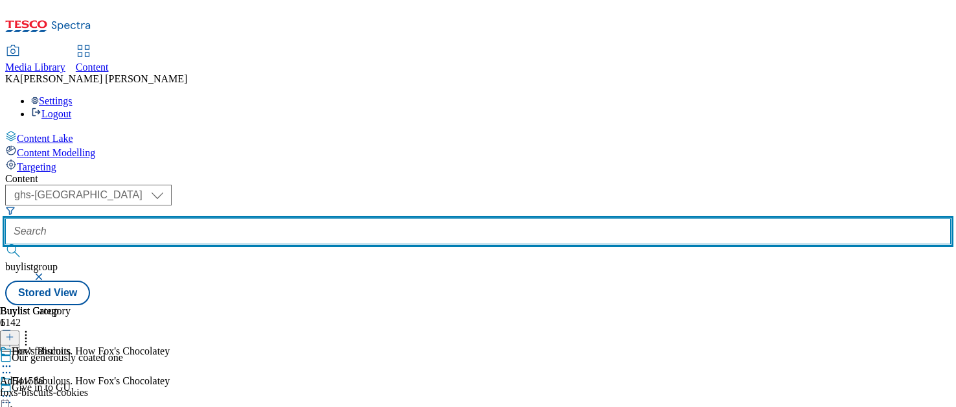
click at [300, 218] on input "text" at bounding box center [478, 231] width 946 height 26
paste input "lindt-excellence-25tw29"
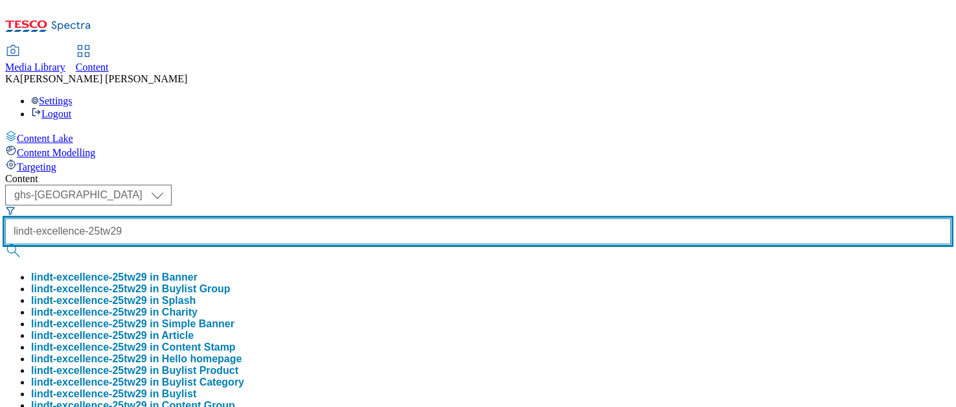
type input "lindt-excellence-25tw29"
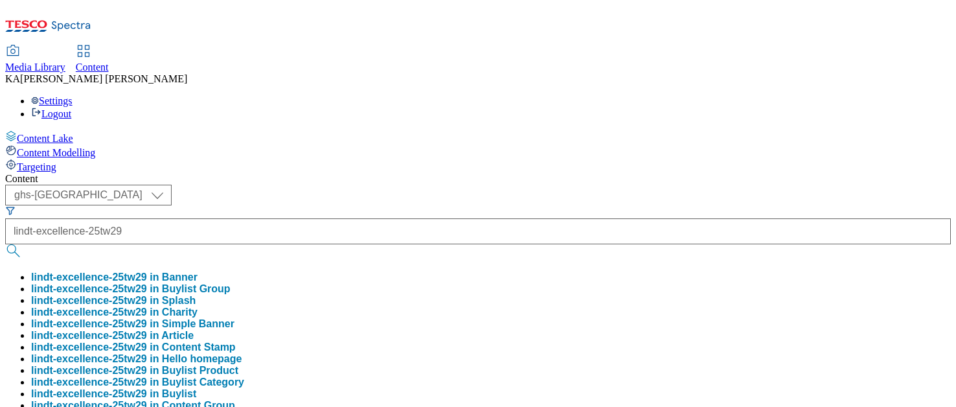
scroll to position [0, 0]
click at [231, 283] on button "lindt-excellence-25tw29 in Buylist Group" at bounding box center [131, 289] width 200 height 12
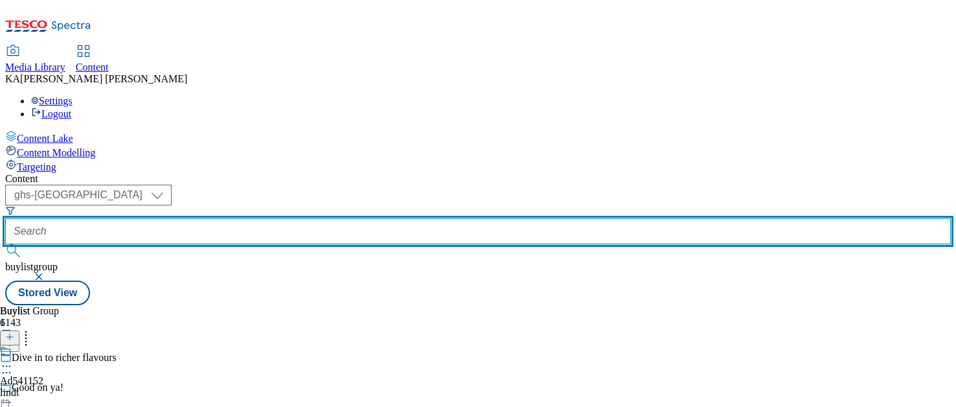
click at [297, 218] on input "text" at bounding box center [478, 231] width 946 height 26
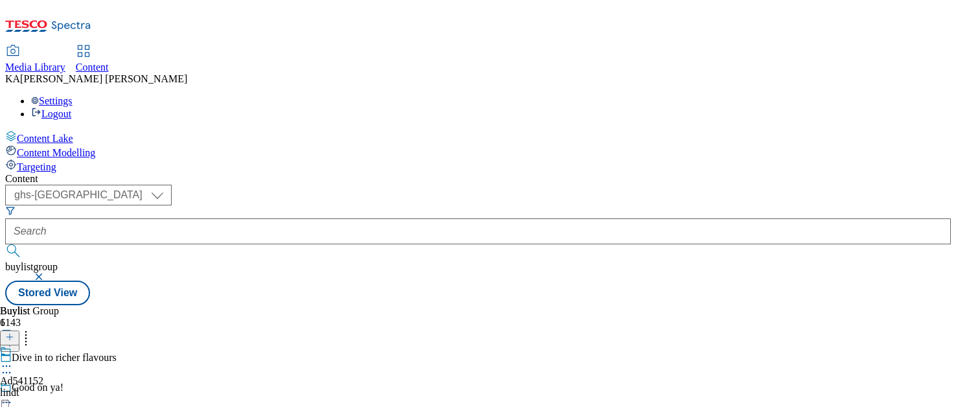
click at [13, 366] on icon at bounding box center [6, 372] width 13 height 13
click at [13, 360] on icon at bounding box center [6, 366] width 13 height 13
click at [55, 389] on span "Edit" at bounding box center [47, 394] width 15 height 10
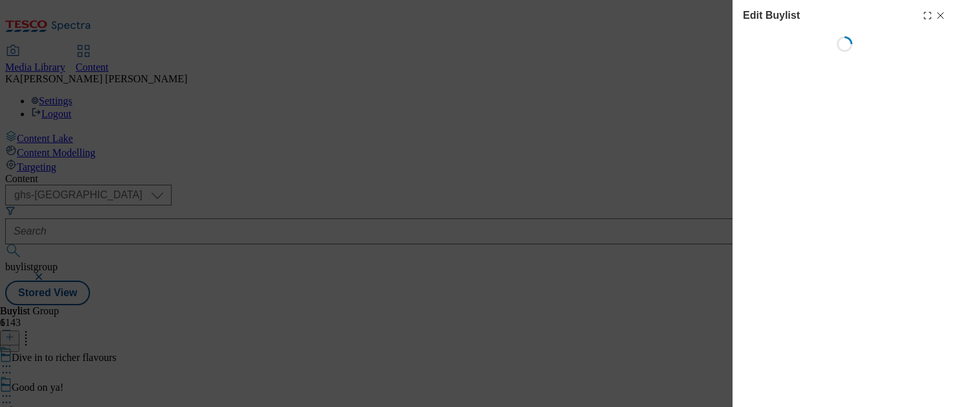
select select "tactical"
select select "supplier funded short term 1-3 weeks"
select select "dunnhumby"
select select "Banner"
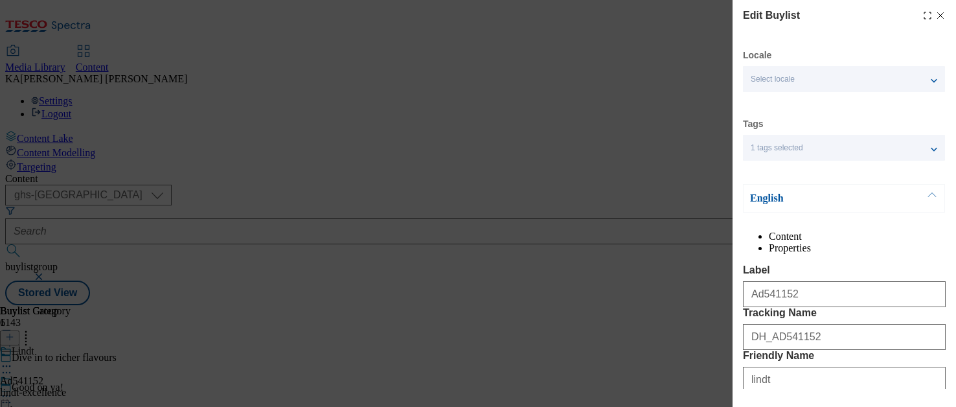
click at [945, 16] on icon "Modal" at bounding box center [941, 15] width 10 height 10
select select "tactical"
select select "supplier funded short term 1-3 weeks"
select select "dunnhumby"
select select "Banner"
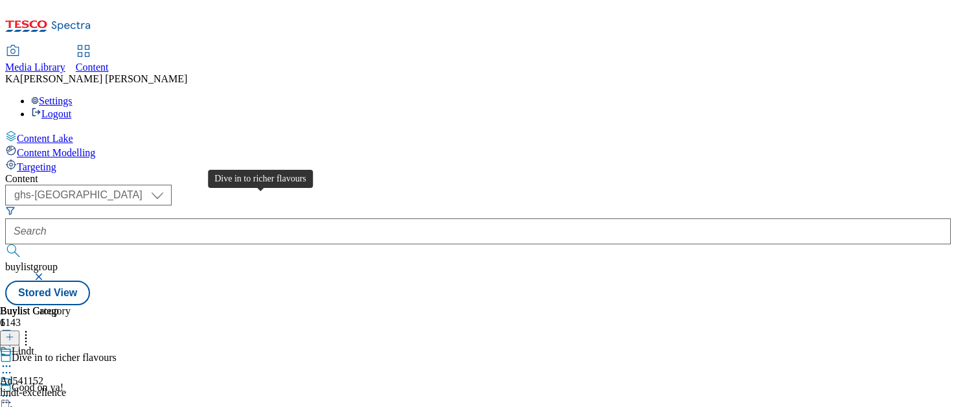
click at [117, 352] on div "Dive in to richer flavours" at bounding box center [64, 358] width 105 height 12
click at [13, 389] on icon at bounding box center [6, 395] width 13 height 13
select select "tactical"
select select "supplier funded short term 1-3 weeks"
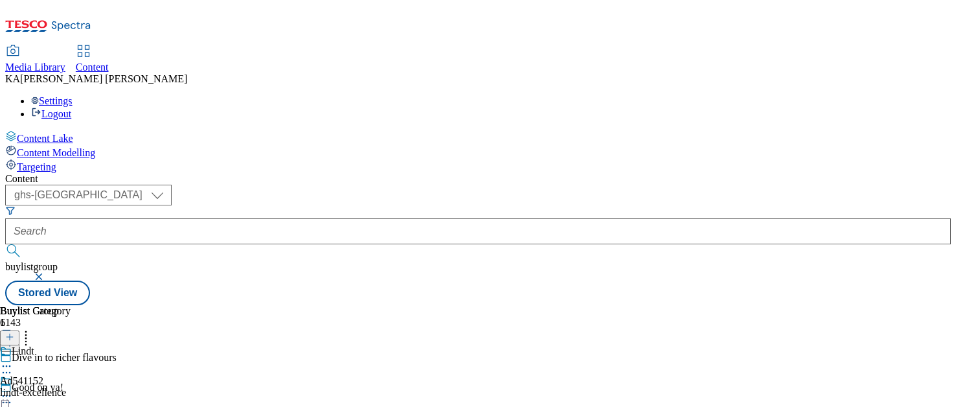
select select "dunnhumby"
select select "Banner"
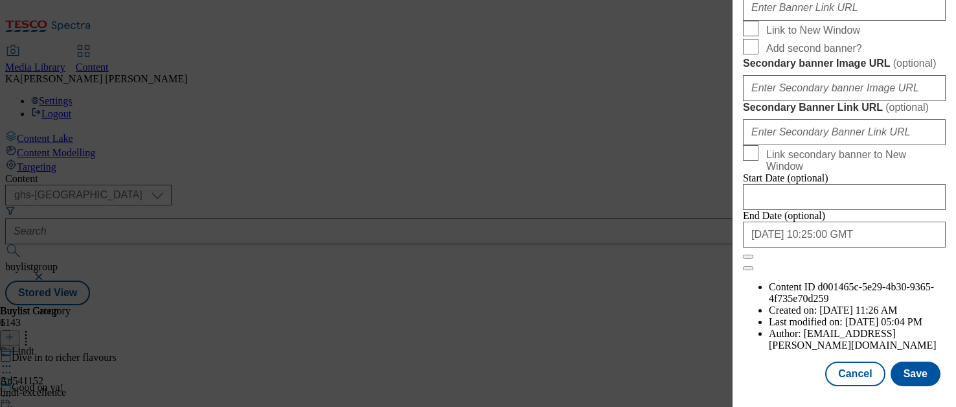
scroll to position [1537, 0]
click at [920, 369] on button "Save" at bounding box center [916, 374] width 50 height 25
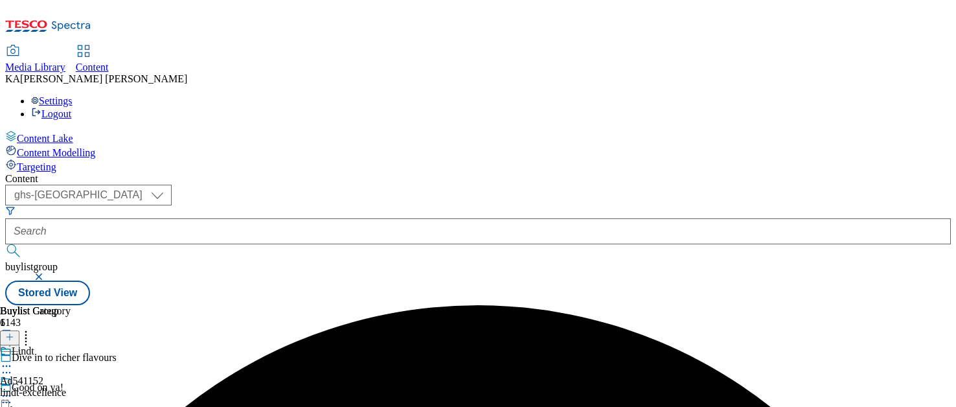
click at [13, 389] on icon at bounding box center [6, 395] width 13 height 13
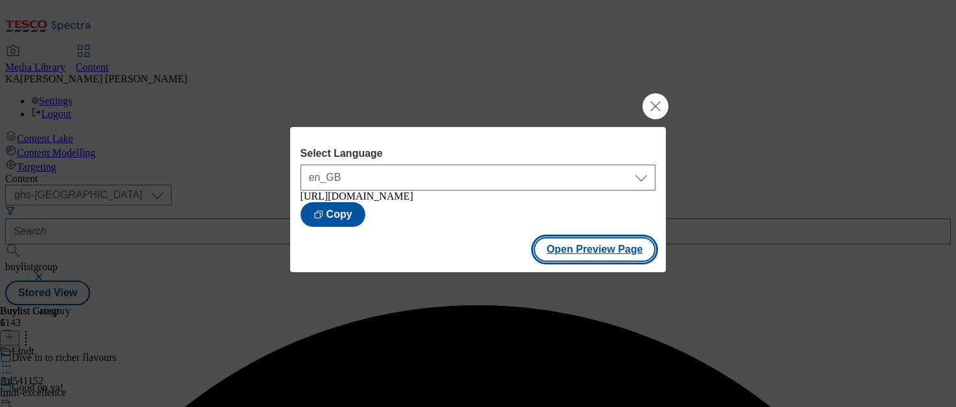
click at [568, 262] on button "Open Preview Page" at bounding box center [595, 249] width 122 height 25
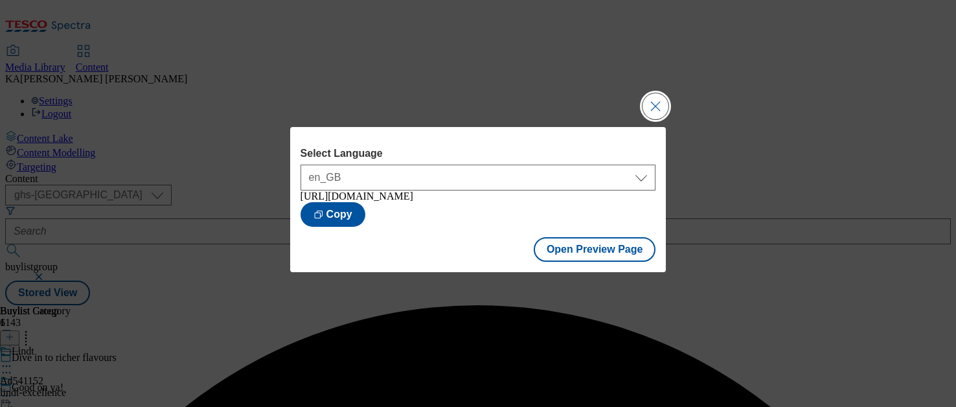
click at [648, 97] on button "Close Modal" at bounding box center [656, 106] width 26 height 26
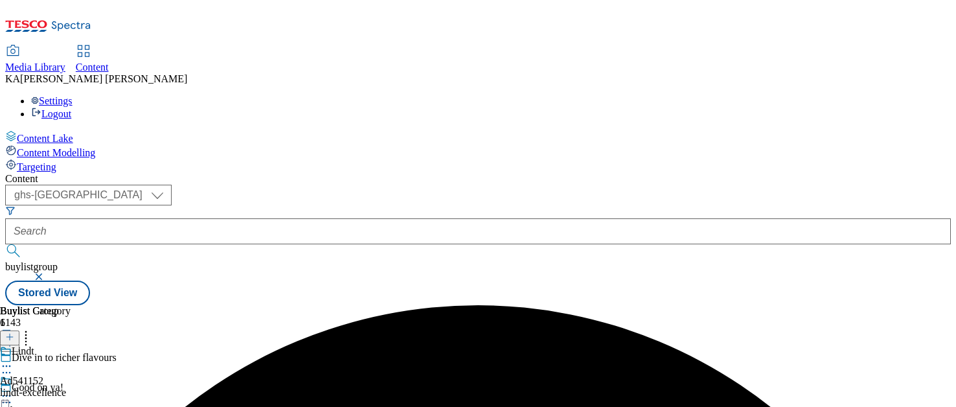
click at [13, 389] on icon at bounding box center [6, 395] width 13 height 13
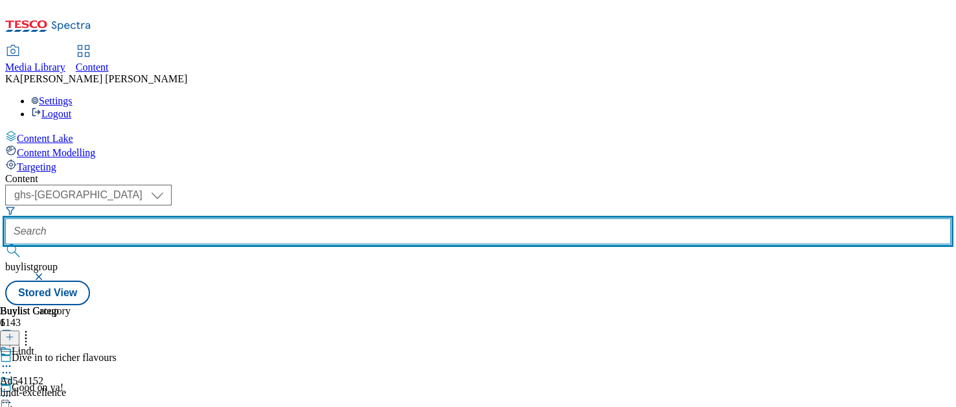
click at [309, 218] on input "text" at bounding box center [478, 231] width 946 height 26
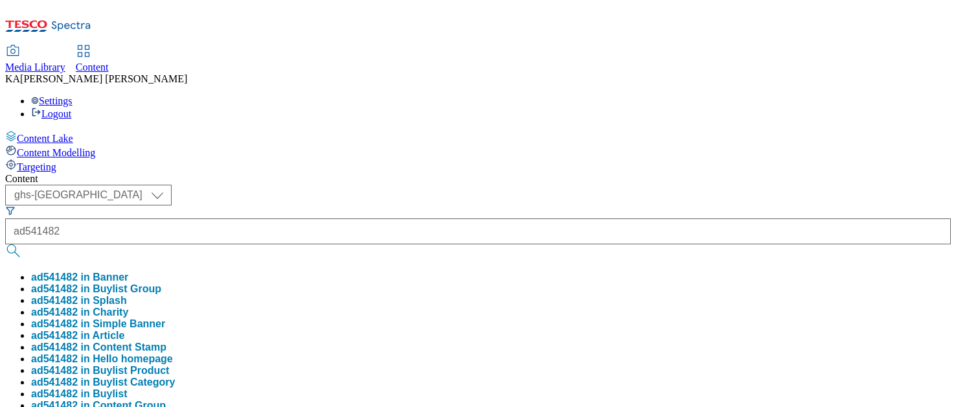
click at [161, 283] on button "ad541482 in Buylist Group" at bounding box center [96, 289] width 130 height 12
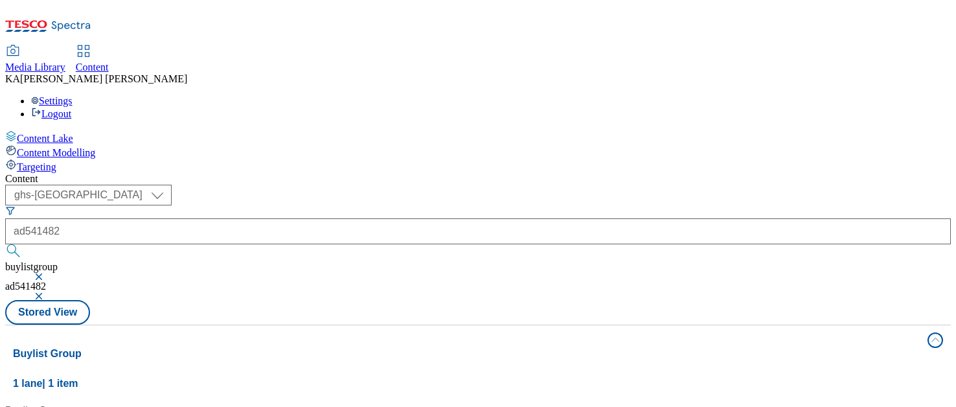
click at [47, 273] on button "button" at bounding box center [40, 277] width 13 height 8
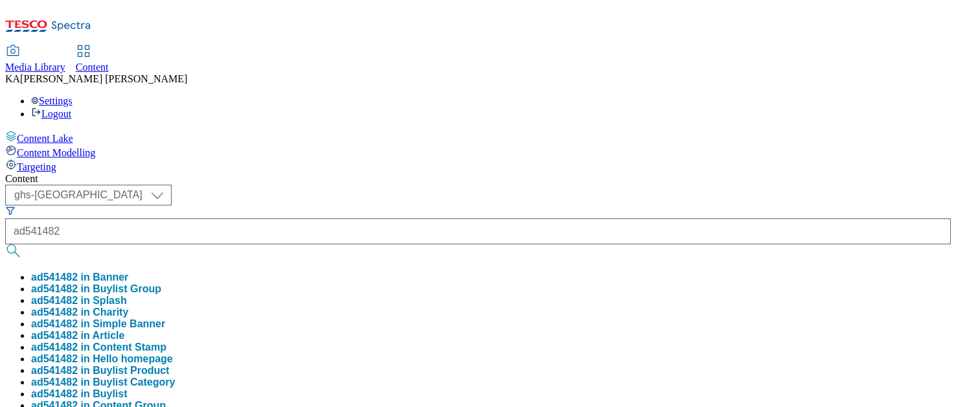
scroll to position [21, 0]
click at [128, 388] on button "ad541482 in Buylist" at bounding box center [79, 394] width 97 height 12
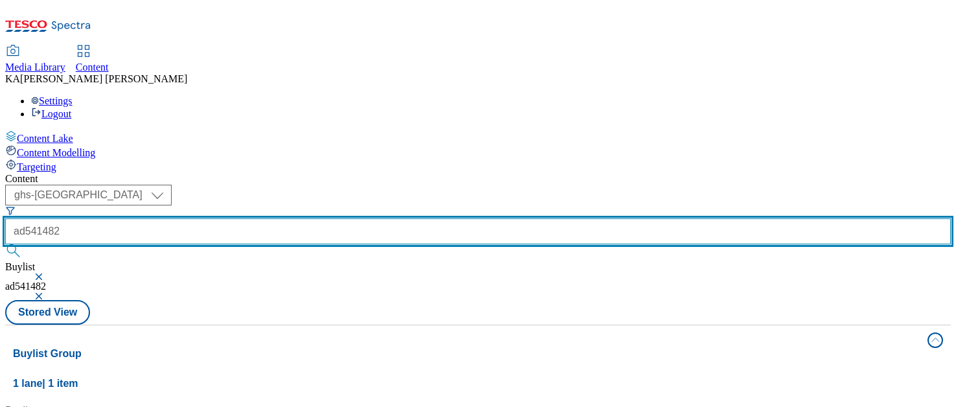
drag, startPoint x: 290, startPoint y: 102, endPoint x: 271, endPoint y: 102, distance: 18.1
click at [271, 205] on div "ad541482" at bounding box center [478, 233] width 946 height 56
type input "541482"
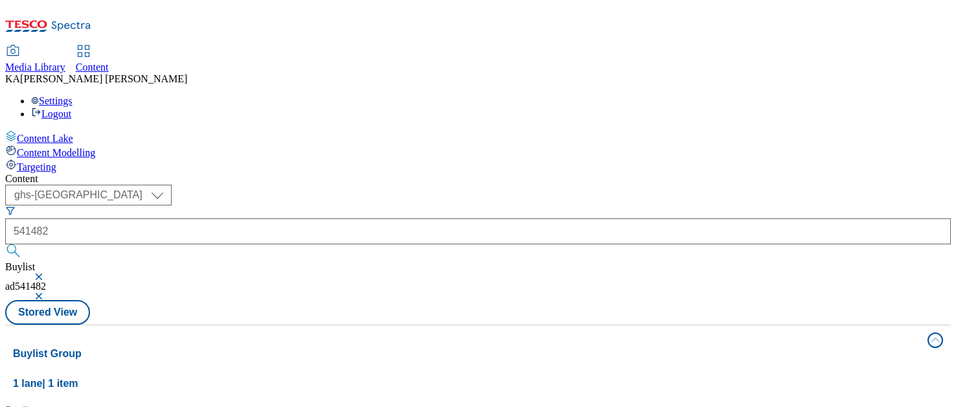
click at [47, 292] on button "button" at bounding box center [40, 296] width 13 height 8
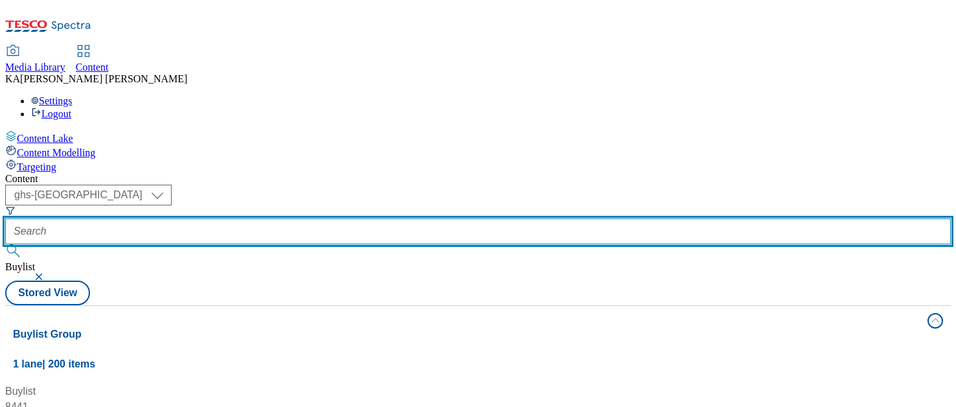
click at [297, 218] on input "text" at bounding box center [478, 231] width 946 height 26
paste input "danone-volvic-25tw29"
type input "danone-volvic-25tw29"
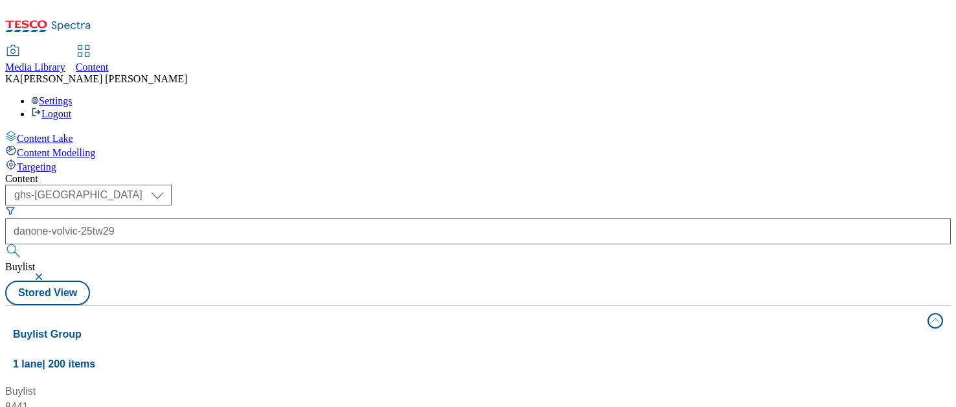
click at [47, 273] on button "button" at bounding box center [40, 277] width 13 height 8
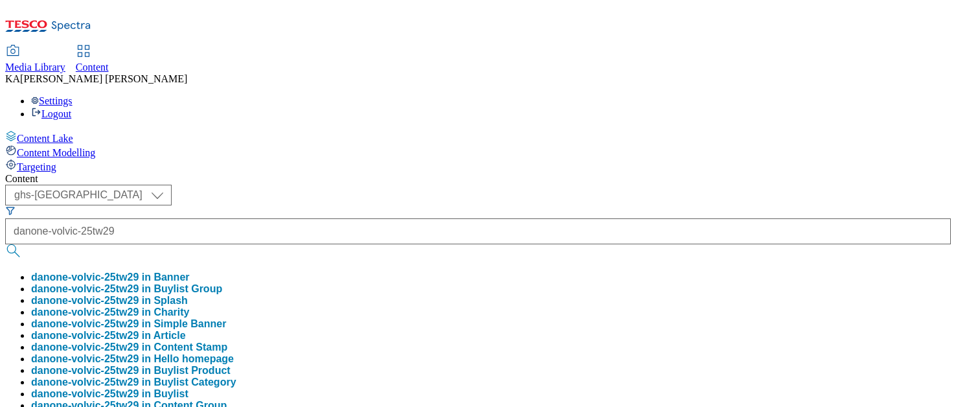
click at [222, 283] on button "danone-volvic-25tw29 in Buylist Group" at bounding box center [126, 289] width 191 height 12
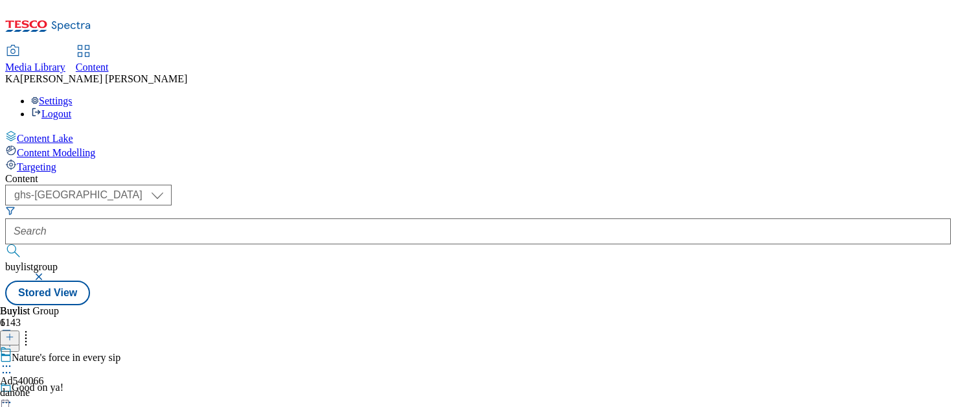
click at [13, 360] on icon at bounding box center [6, 366] width 13 height 13
click at [55, 389] on span "Edit" at bounding box center [47, 394] width 15 height 10
select select "tactical"
select select "supplier funded short term 1-3 weeks"
select select "dunnhumby"
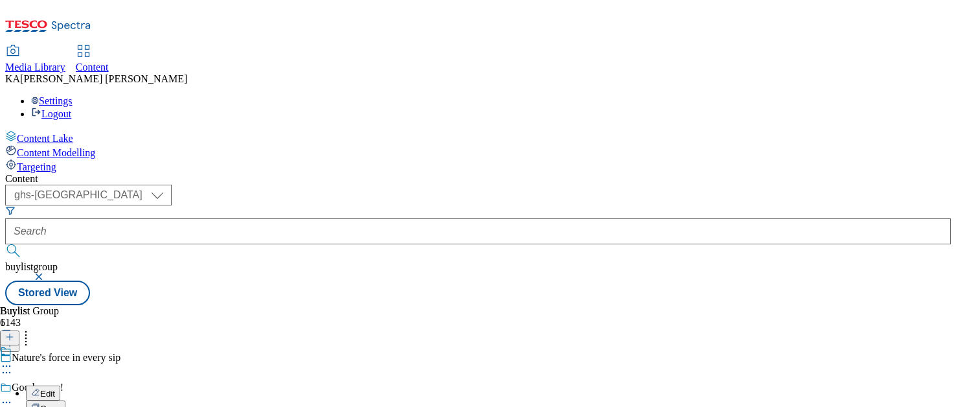
select select "Banner"
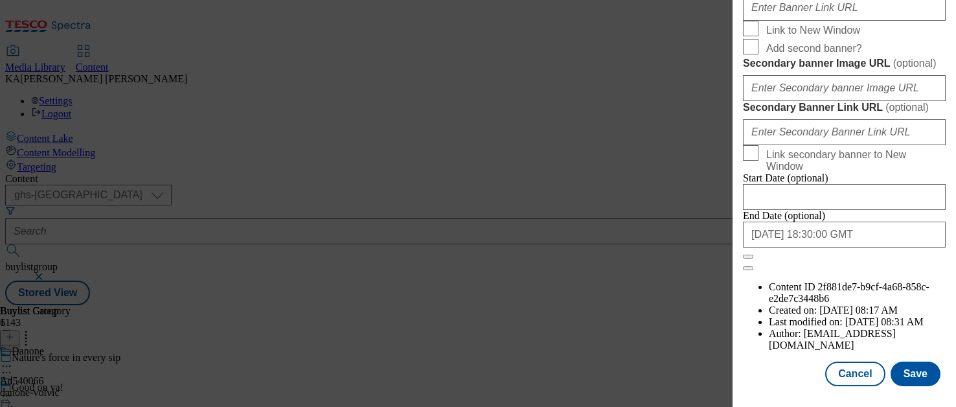
scroll to position [1223, 0]
paste input "[URL][DOMAIN_NAME]"
type input "[URL][DOMAIN_NAME]"
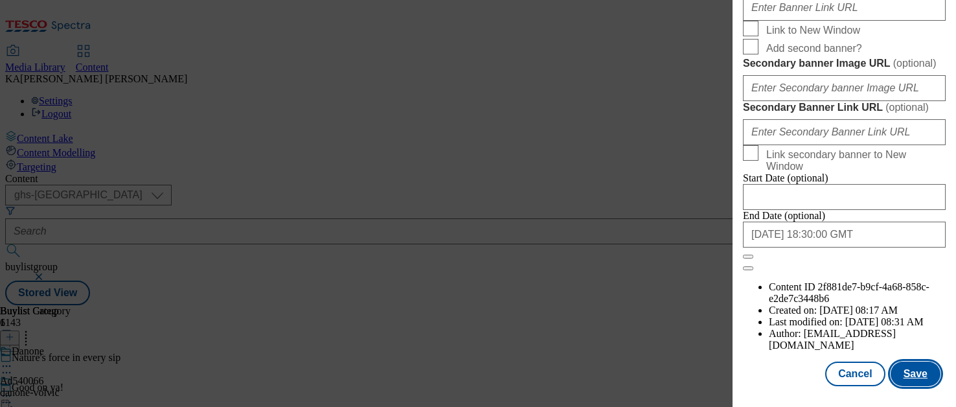
click at [926, 371] on button "Save" at bounding box center [916, 374] width 50 height 25
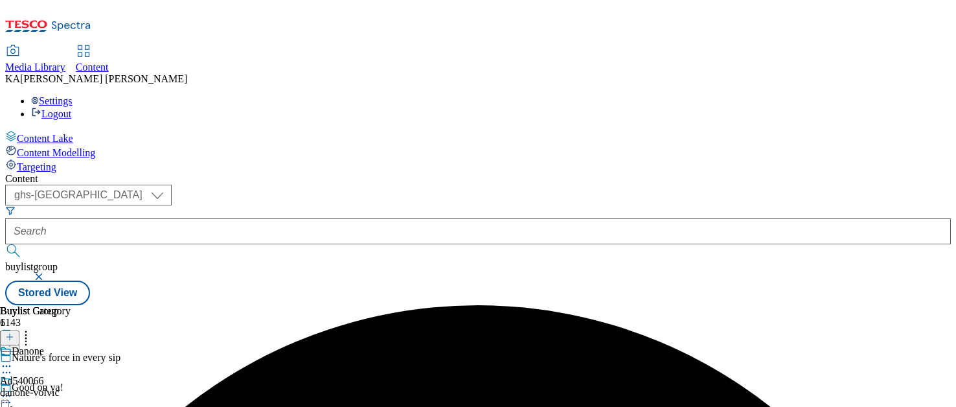
click at [13, 389] on icon at bounding box center [6, 395] width 13 height 13
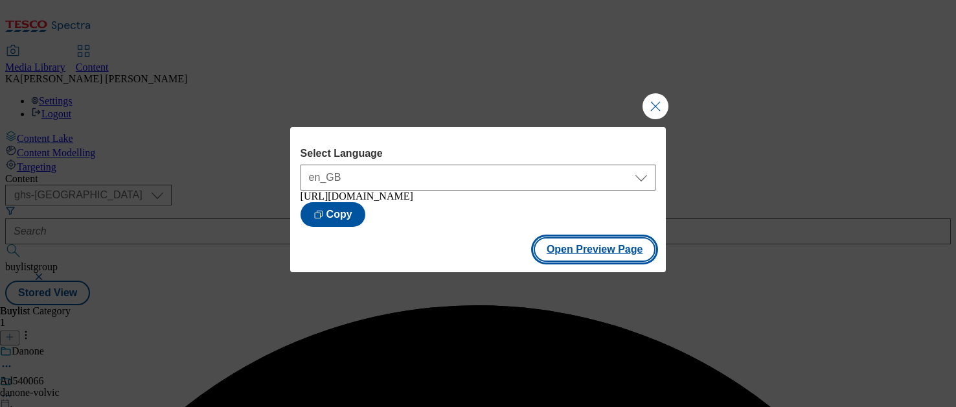
click at [551, 255] on button "Open Preview Page" at bounding box center [595, 249] width 122 height 25
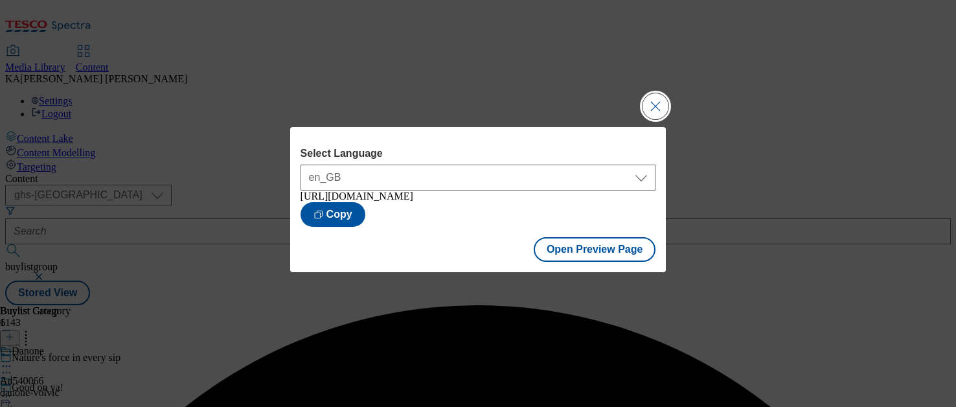
click at [659, 98] on button "Close Modal" at bounding box center [656, 106] width 26 height 26
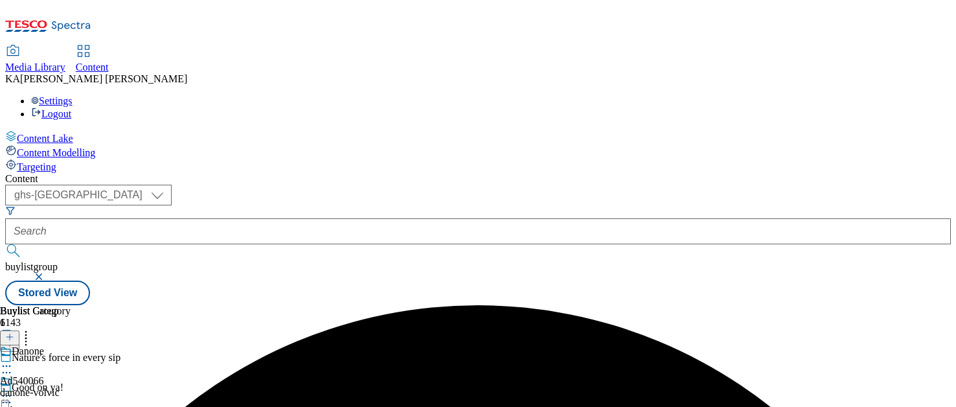
click at [13, 389] on icon at bounding box center [6, 395] width 13 height 13
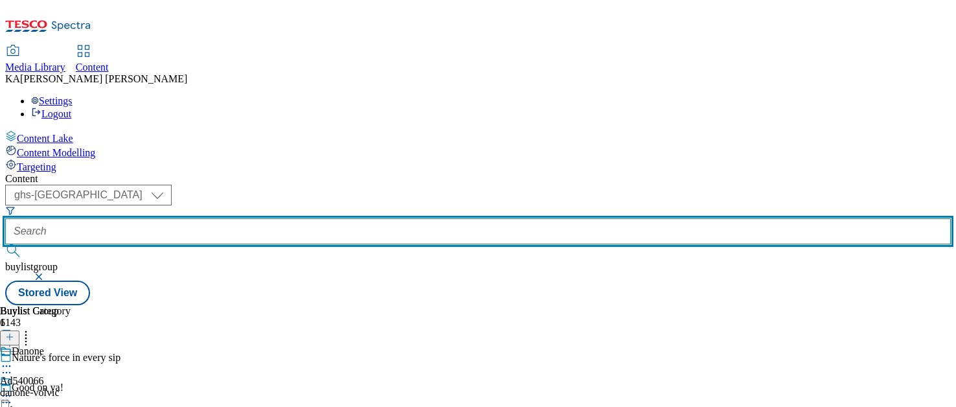
click at [285, 218] on input "text" at bounding box center [478, 231] width 946 height 26
paste input "freixenet-premium-cava-25tw29"
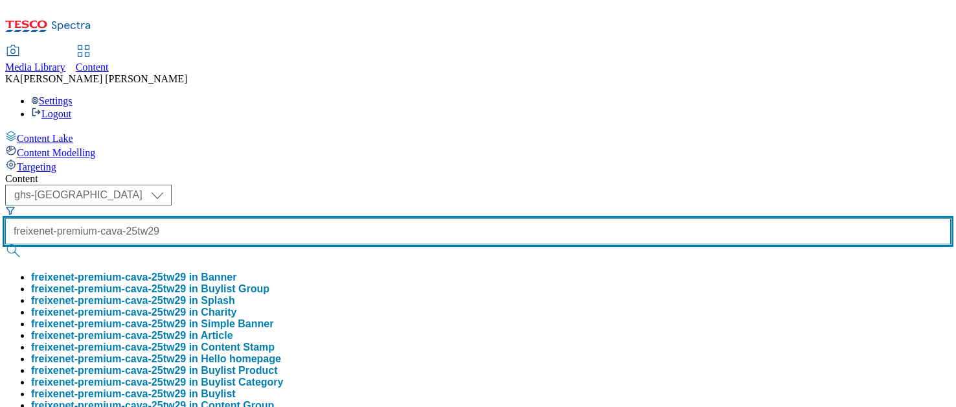
type input "freixenet-premium-cava-25tw29"
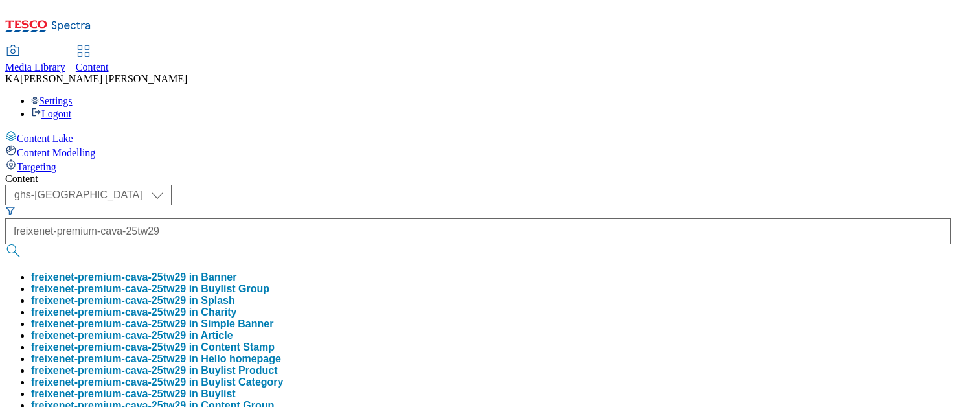
scroll to position [0, 0]
click at [270, 283] on button "freixenet-premium-cava-25tw29 in Buylist Group" at bounding box center [150, 289] width 238 height 12
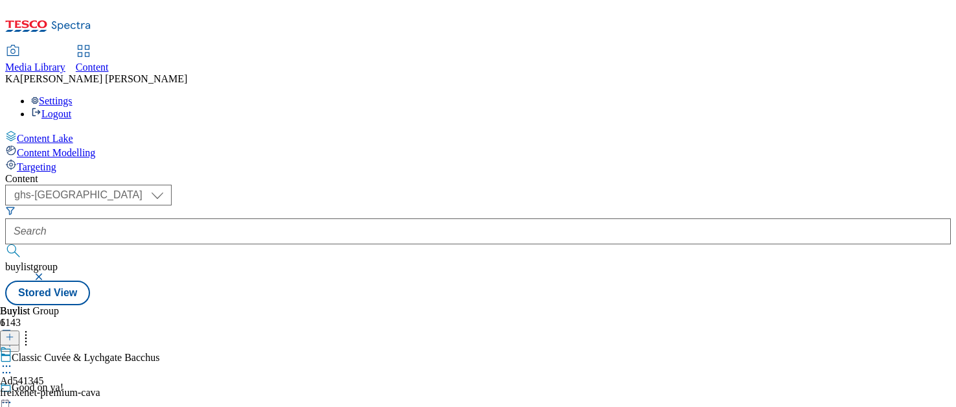
click at [13, 360] on icon at bounding box center [6, 366] width 13 height 13
click at [55, 389] on span "Edit" at bounding box center [47, 394] width 15 height 10
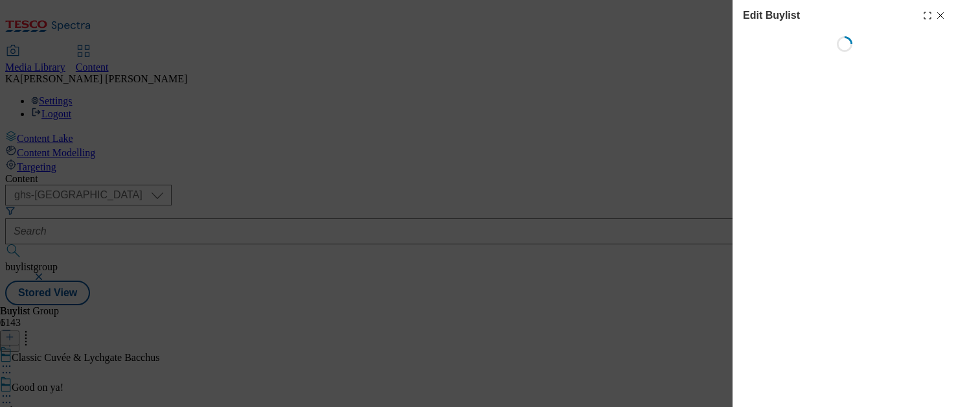
select select "tactical"
select select "supplier funded short term 1-3 weeks"
select select "dunnhumby"
select select "Banner"
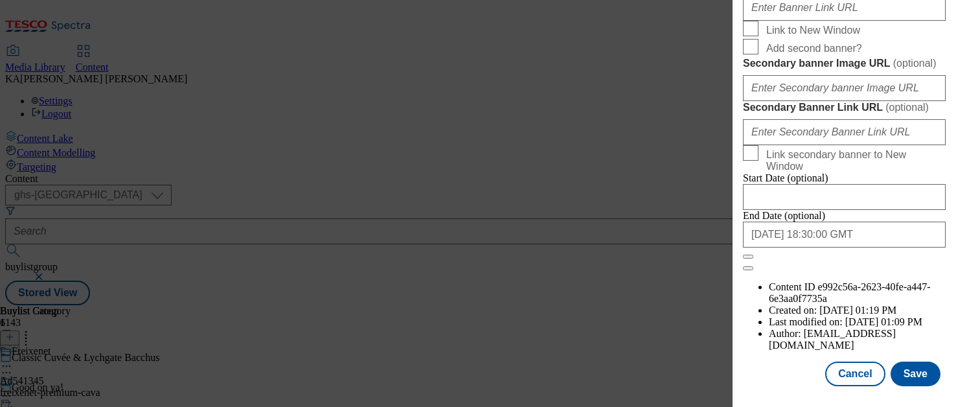
scroll to position [1311, 0]
paste input "[URL][DOMAIN_NAME]"
type input "[URL][DOMAIN_NAME]"
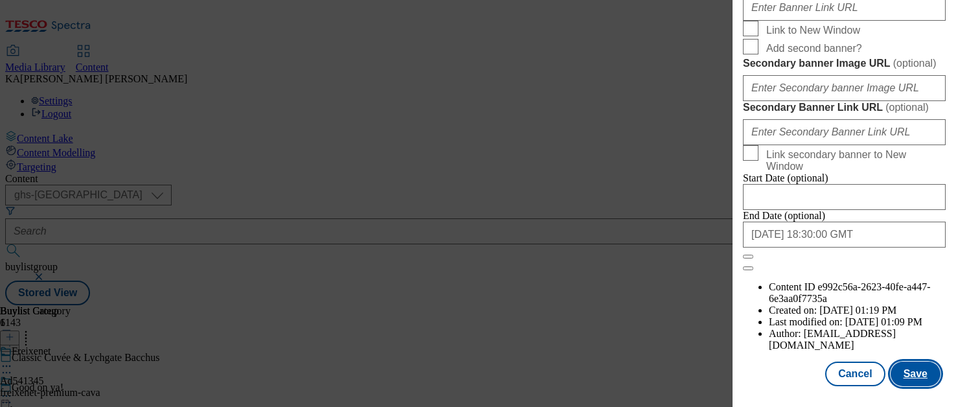
click at [909, 370] on button "Save" at bounding box center [916, 374] width 50 height 25
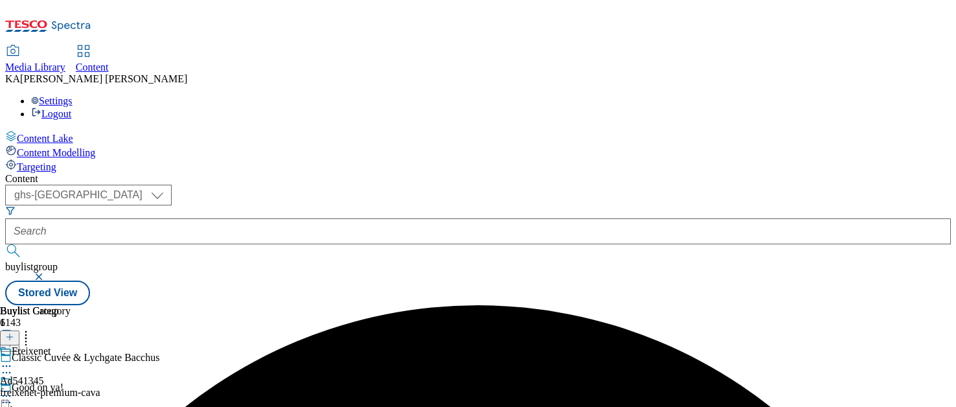
click at [13, 389] on icon at bounding box center [6, 395] width 13 height 13
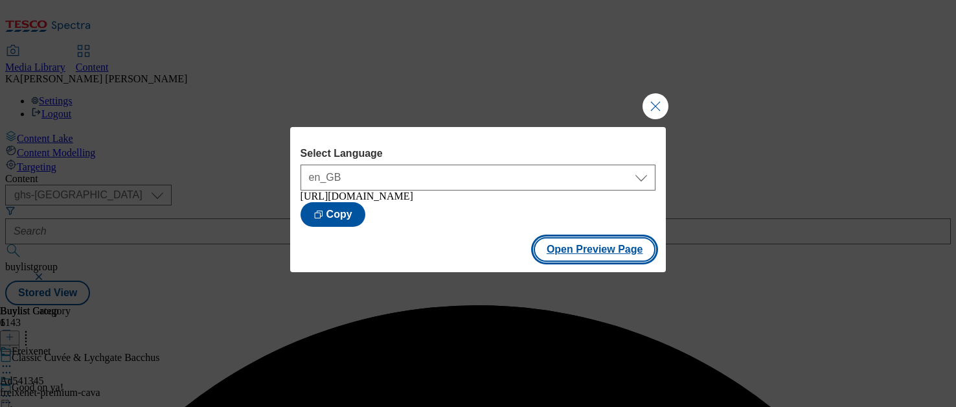
click at [563, 261] on button "Open Preview Page" at bounding box center [595, 249] width 122 height 25
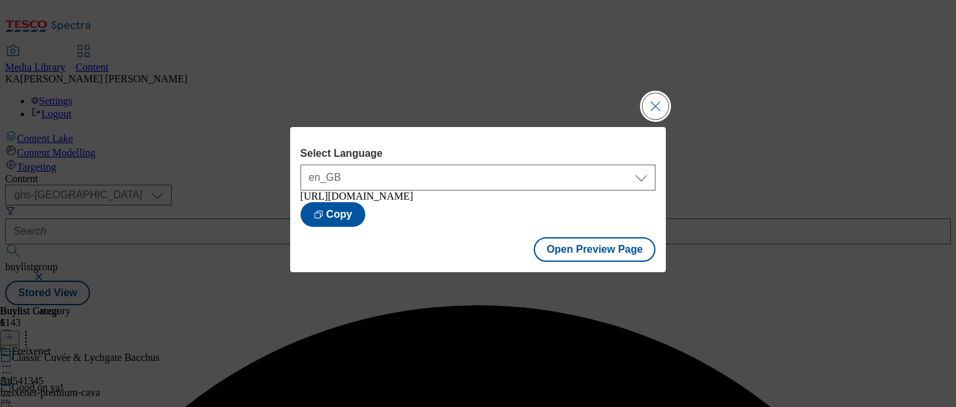
click at [656, 98] on button "Close Modal" at bounding box center [656, 106] width 26 height 26
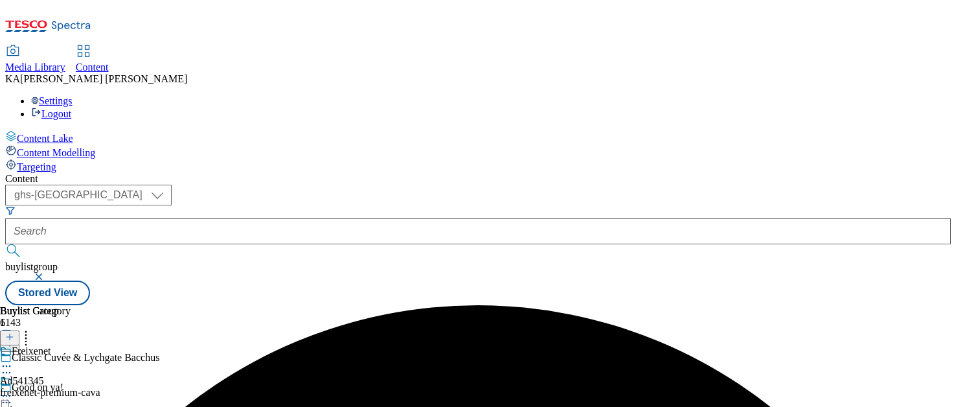
click at [13, 389] on icon at bounding box center [6, 395] width 13 height 13
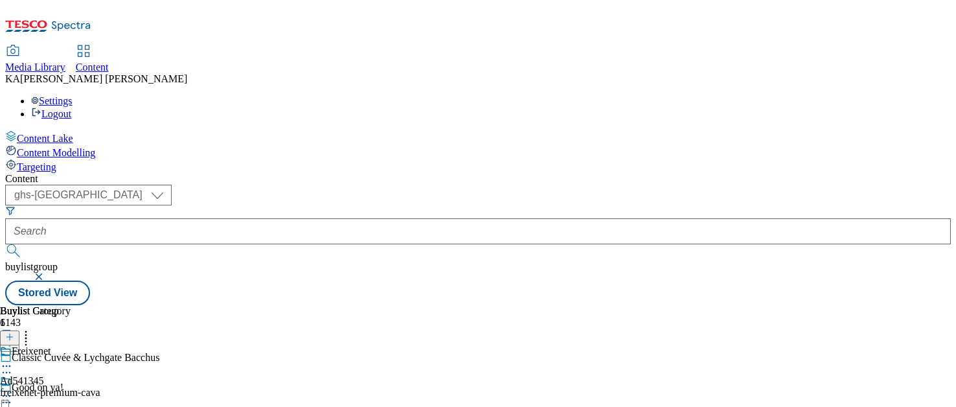
scroll to position [42, 0]
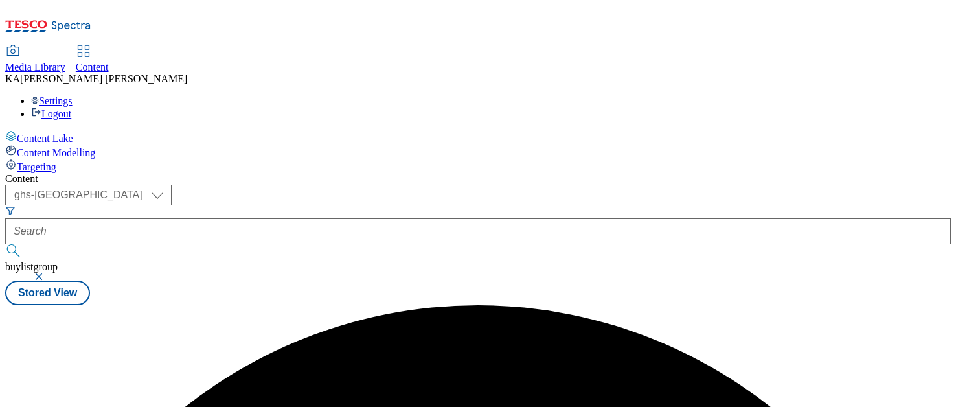
scroll to position [0, 0]
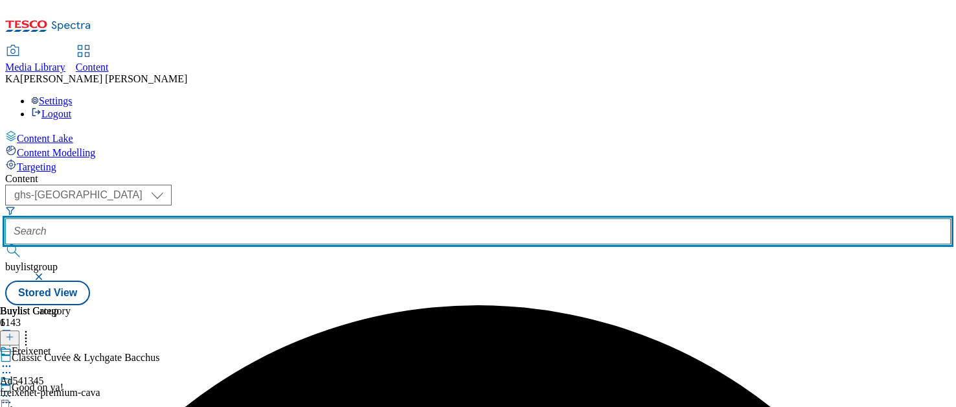
click at [312, 218] on input "text" at bounding box center [478, 231] width 946 height 26
paste input "britvic-pepsi-max-25tw29"
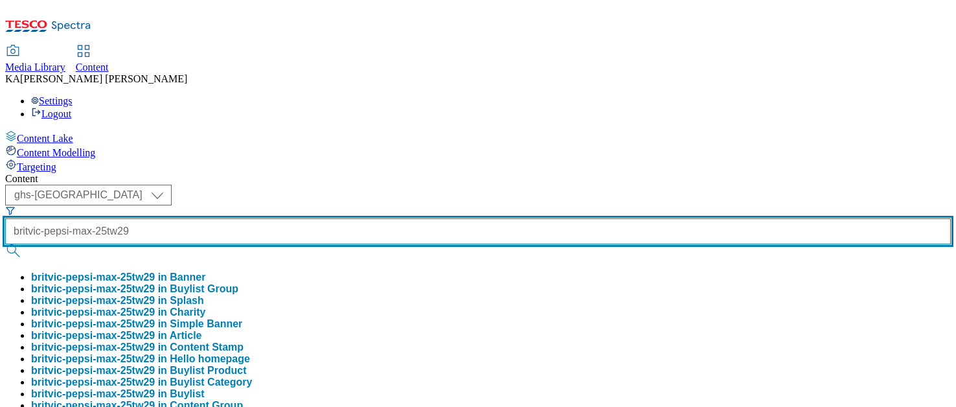
type input "britvic-pepsi-max-25tw29"
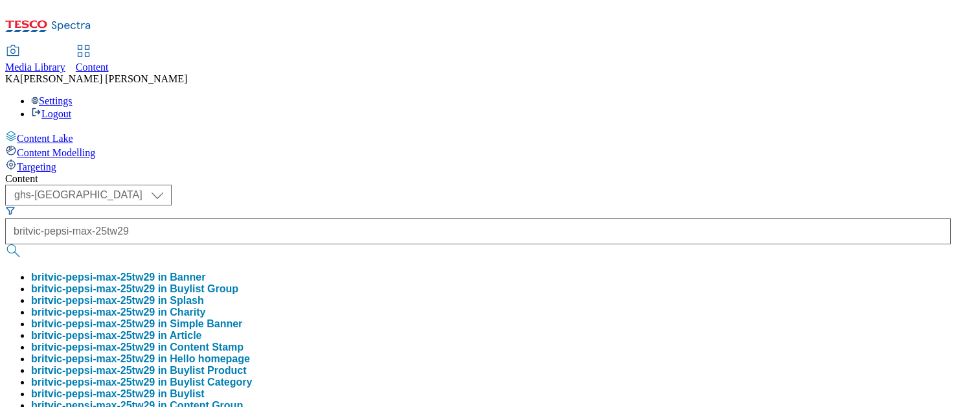
click at [238, 283] on button "britvic-pepsi-max-25tw29 in Buylist Group" at bounding box center [134, 289] width 207 height 12
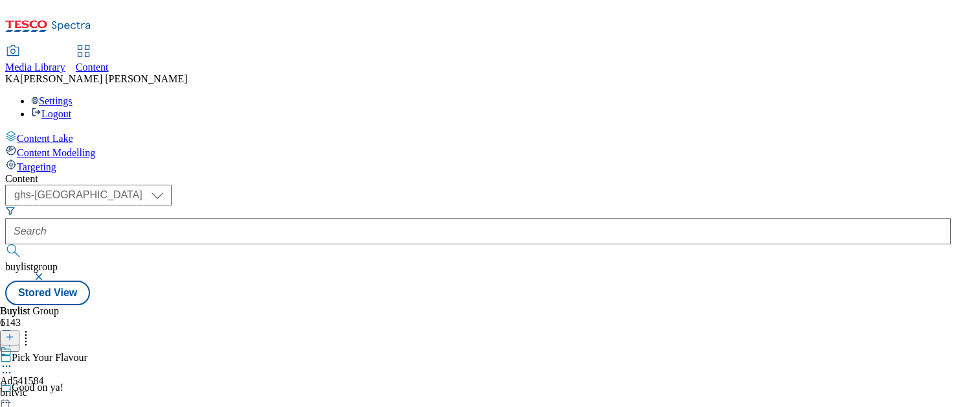
click at [13, 360] on icon at bounding box center [6, 366] width 13 height 13
click at [55, 389] on span "Edit" at bounding box center [47, 394] width 15 height 10
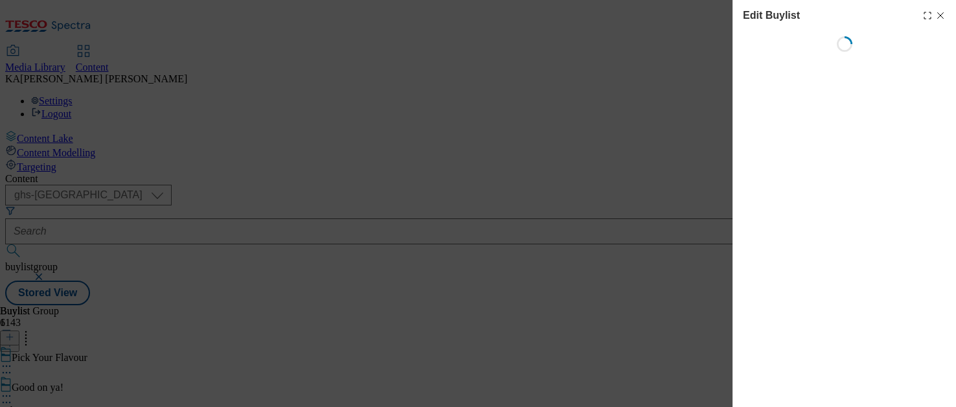
select select "tactical"
select select "supplier funded short term 1-3 weeks"
select select "dunnhumby"
select select "Banner"
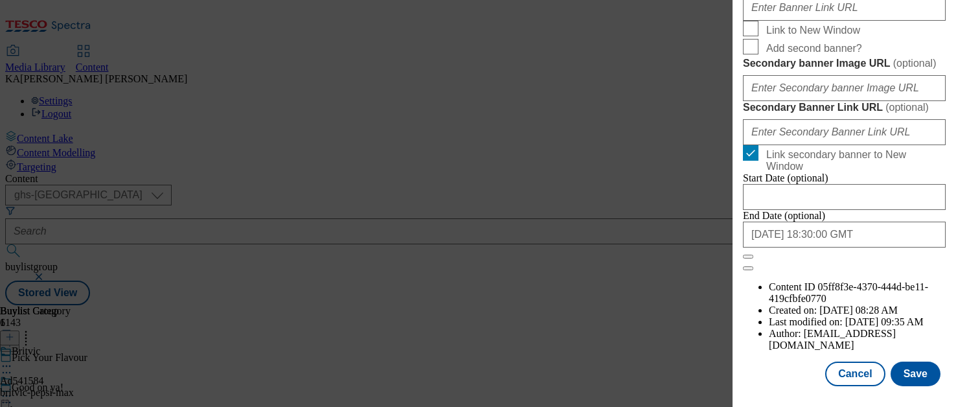
scroll to position [1177, 0]
paste input "[URL][DOMAIN_NAME]"
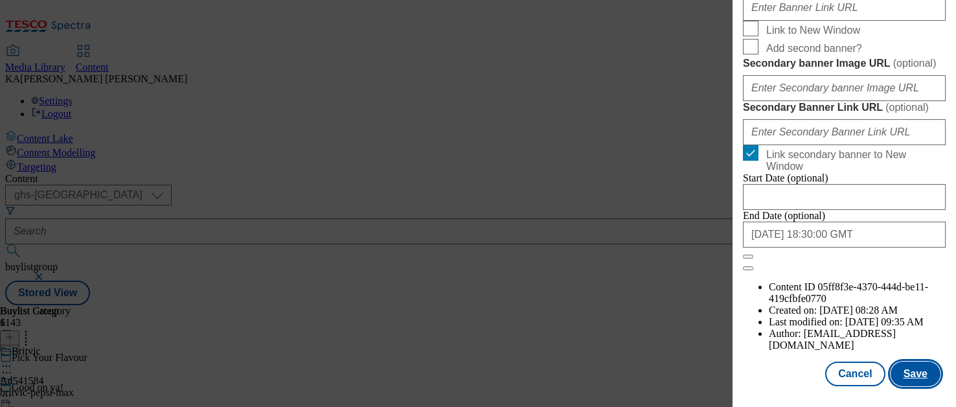
type input "[URL][DOMAIN_NAME]"
click at [908, 381] on button "Save" at bounding box center [916, 374] width 50 height 25
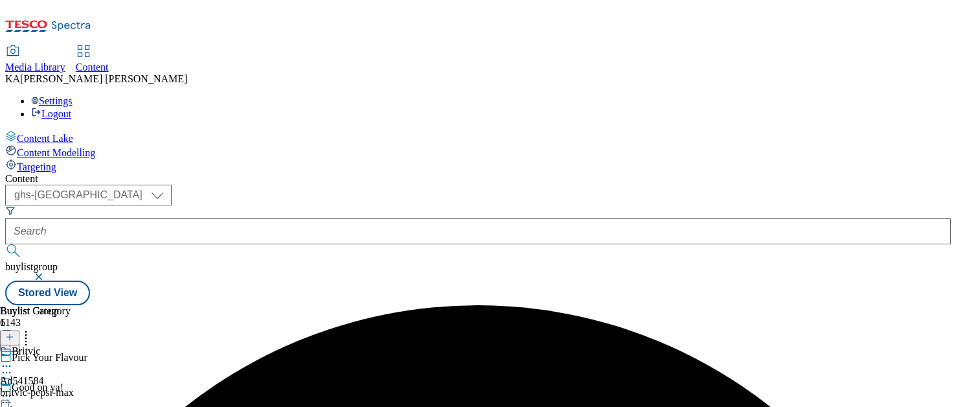
click at [8, 395] on circle at bounding box center [7, 396] width 2 height 2
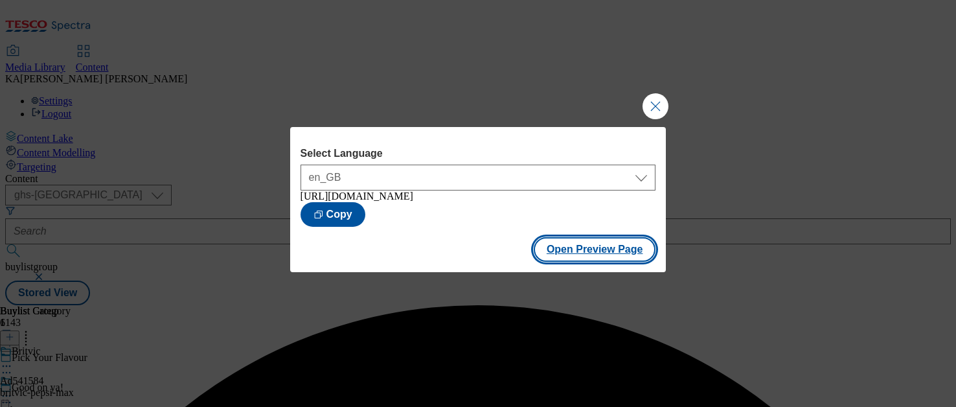
click at [560, 257] on button "Open Preview Page" at bounding box center [595, 249] width 122 height 25
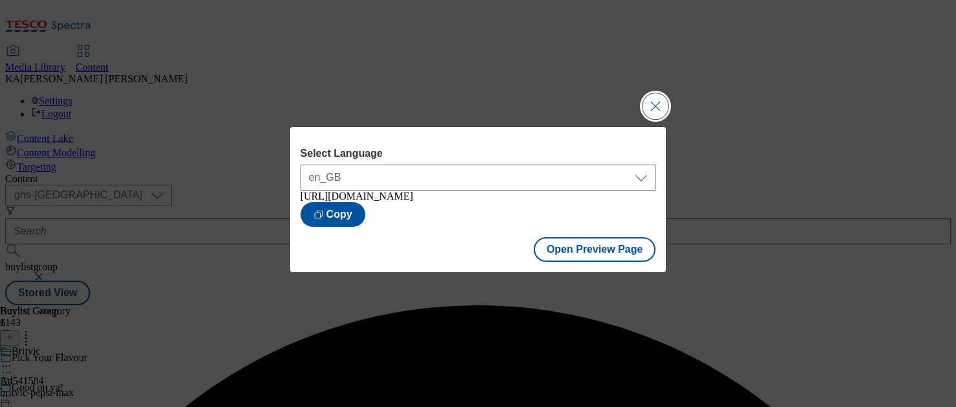
click at [654, 109] on button "Close Modal" at bounding box center [656, 106] width 26 height 26
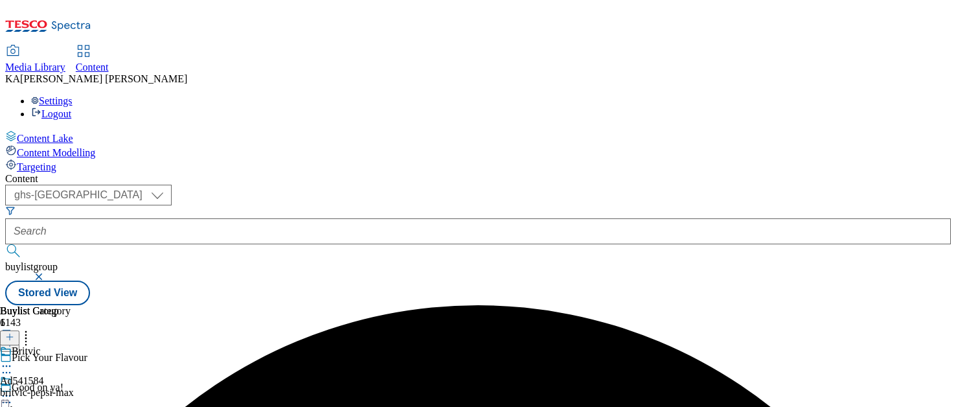
click at [13, 389] on icon at bounding box center [6, 395] width 13 height 13
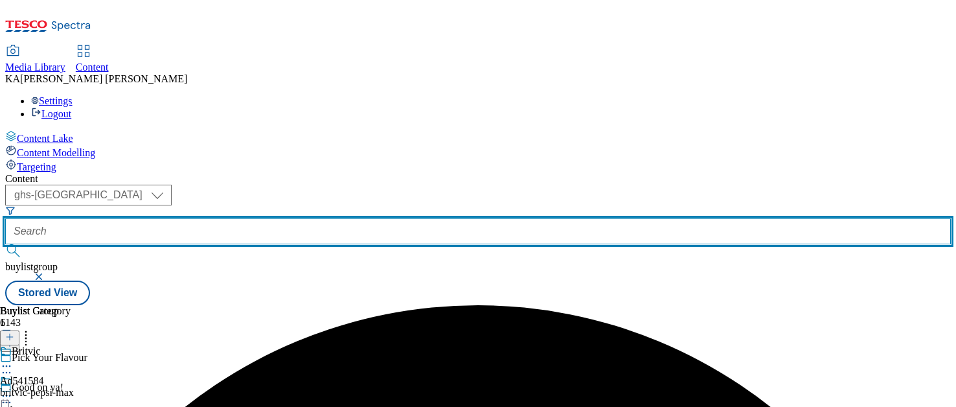
click at [284, 218] on input "text" at bounding box center [478, 231] width 946 height 26
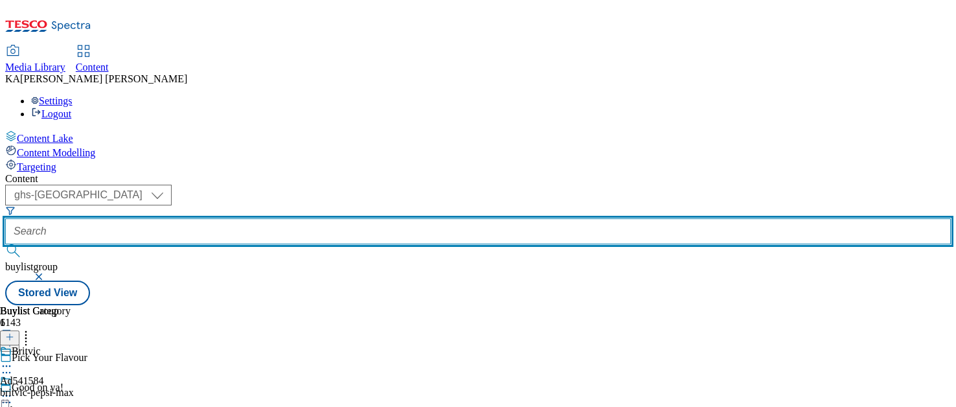
paste input "kelloggs-rice-krispies-25tw28"
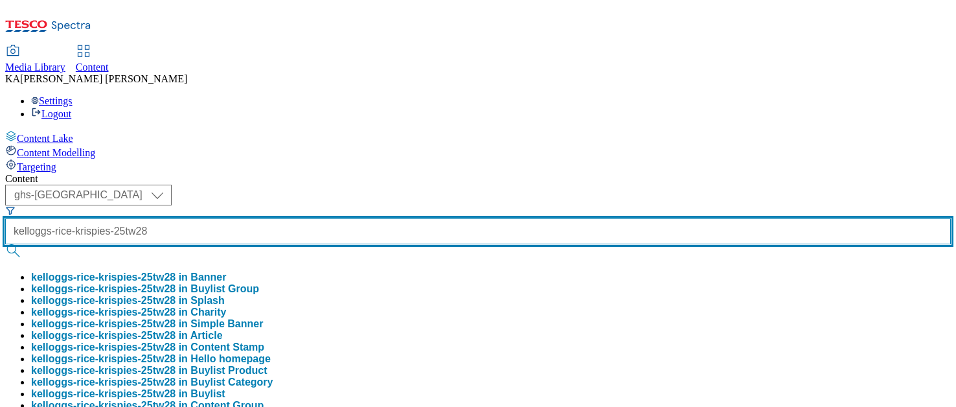
scroll to position [0, 25]
type input "kelloggs-rice-krispies-25tw28"
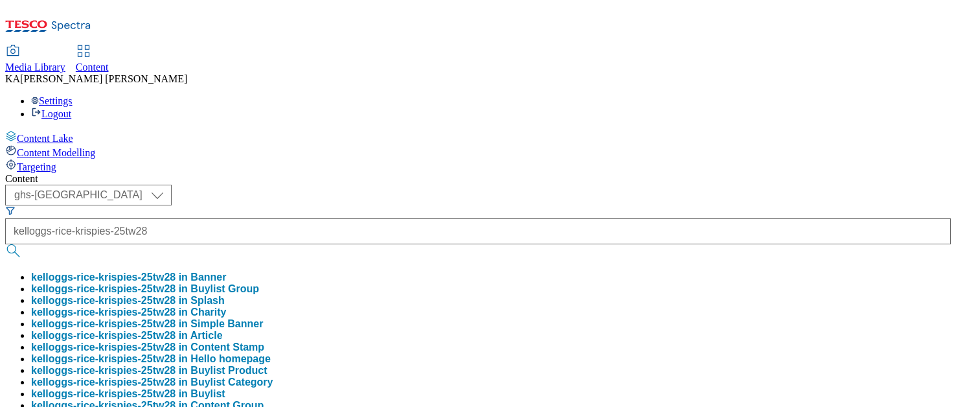
scroll to position [0, 0]
click at [259, 283] on button "kelloggs-rice-krispies-25tw28 in Buylist Group" at bounding box center [145, 289] width 228 height 12
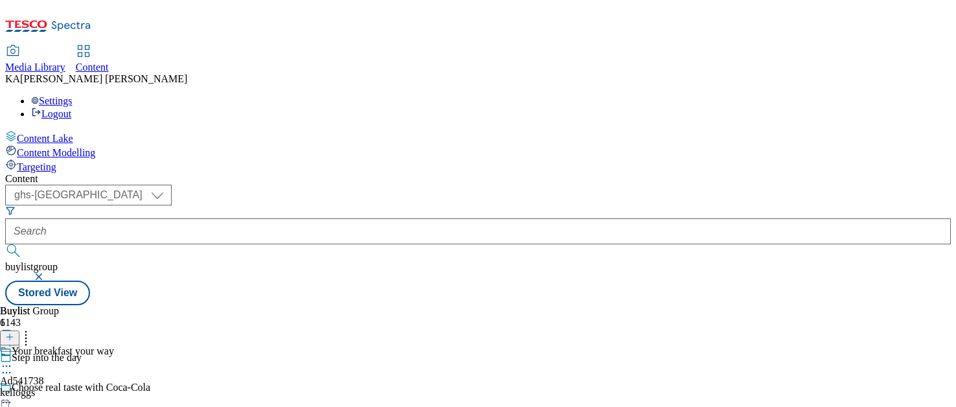
click at [13, 360] on icon at bounding box center [6, 366] width 13 height 13
click at [55, 389] on span "Edit" at bounding box center [47, 394] width 15 height 10
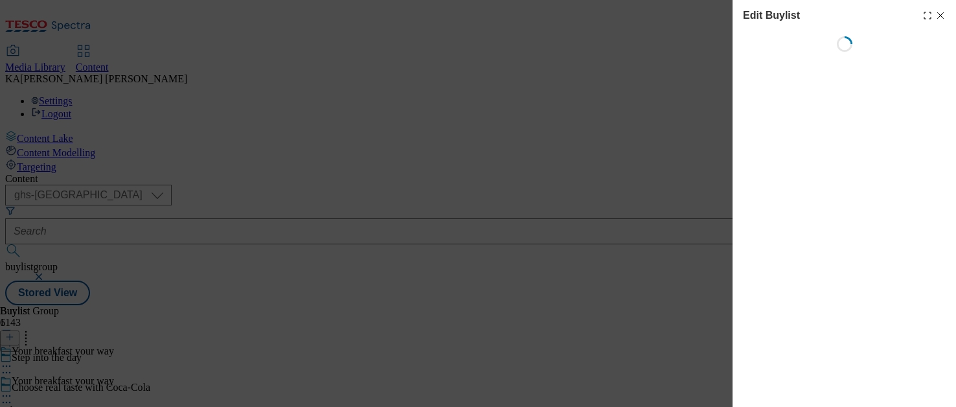
select select "tactical"
select select "supplier funded short term 1-3 weeks"
select select "dunnhumby"
select select "Banner"
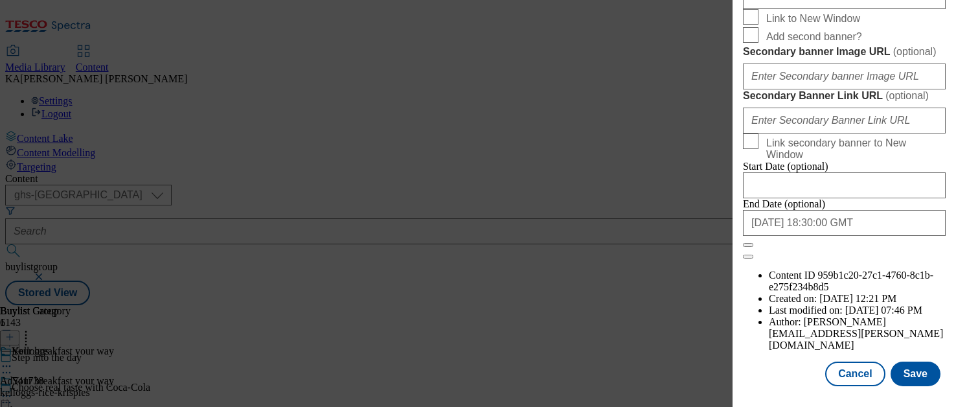
scroll to position [1167, 0]
paste input "[URL][DOMAIN_NAME]"
type input "[URL][DOMAIN_NAME]"
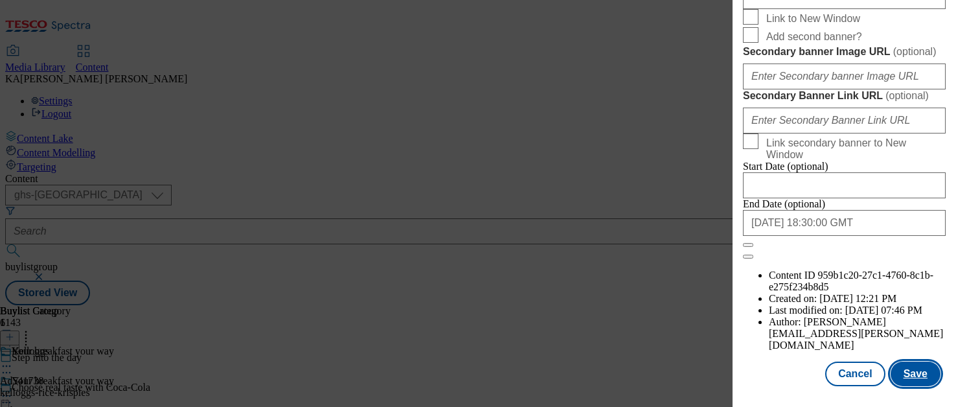
click at [907, 373] on button "Save" at bounding box center [916, 374] width 50 height 25
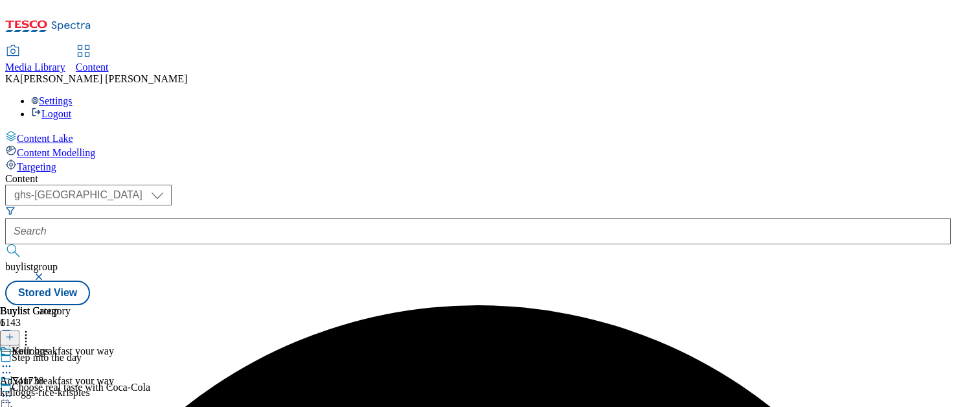
click at [13, 389] on icon at bounding box center [6, 395] width 13 height 13
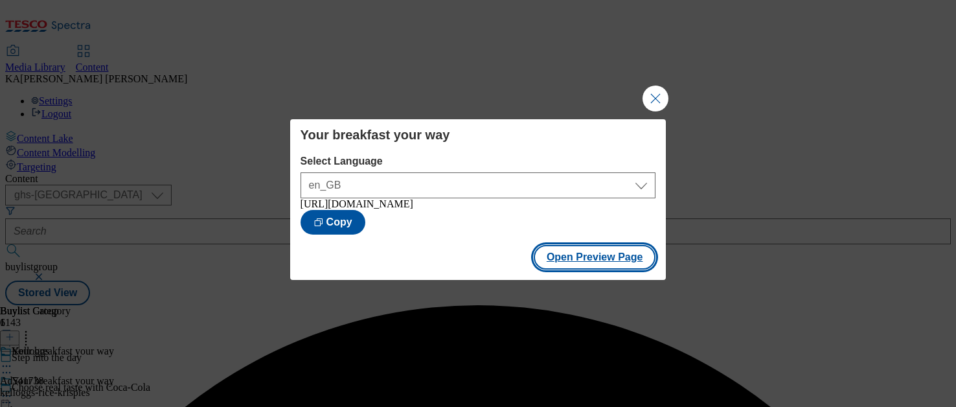
click at [582, 270] on button "Open Preview Page" at bounding box center [595, 257] width 122 height 25
click at [652, 91] on button "Close Modal" at bounding box center [656, 99] width 26 height 26
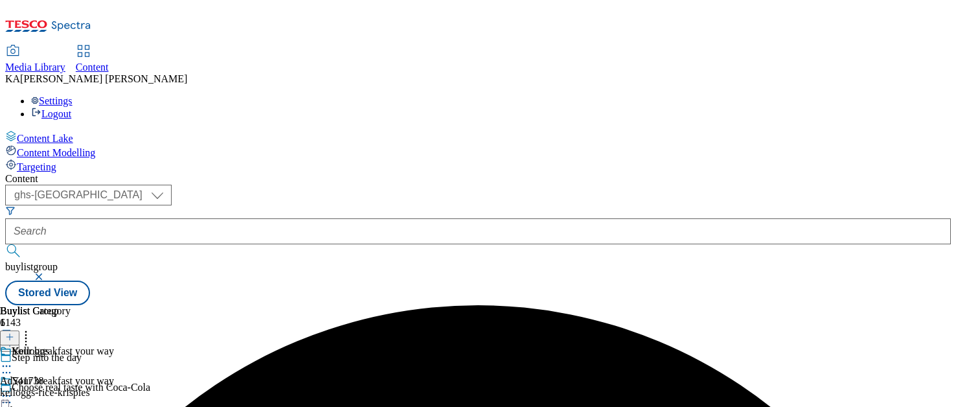
click at [13, 389] on icon at bounding box center [6, 395] width 13 height 13
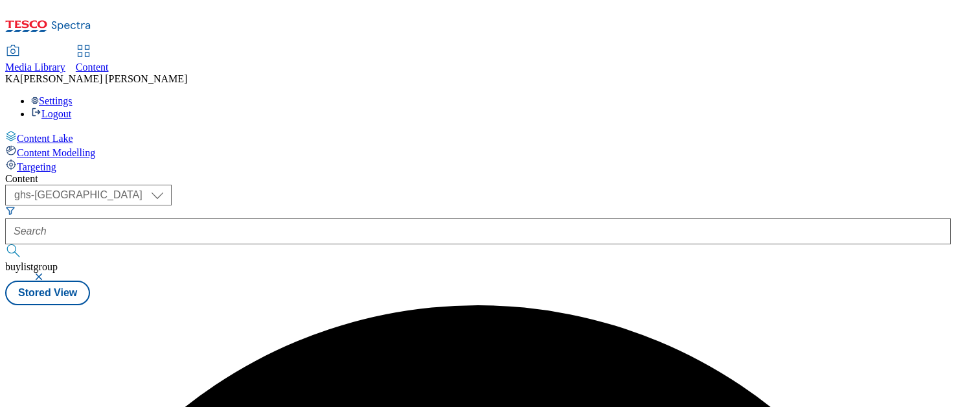
scroll to position [0, 0]
